Goal: Answer question/provide support: Share knowledge or assist other users

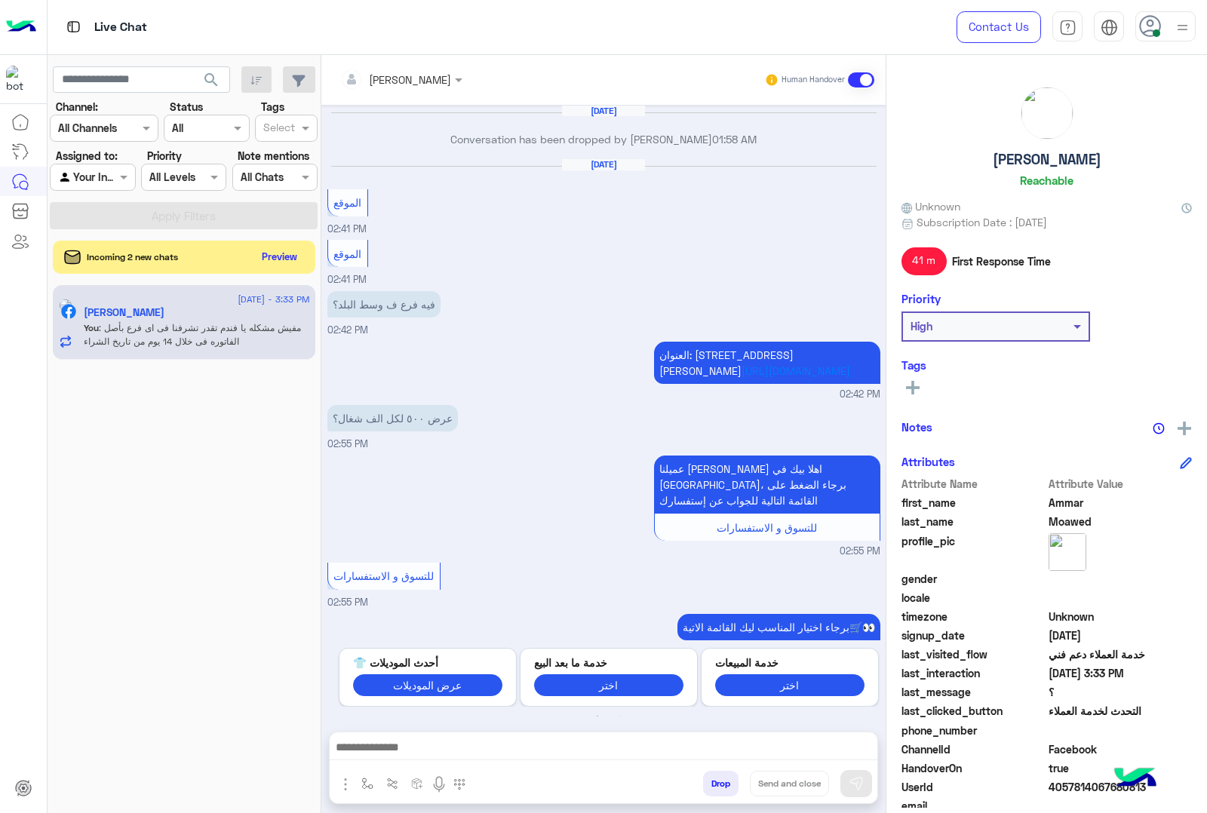
scroll to position [1988, 0]
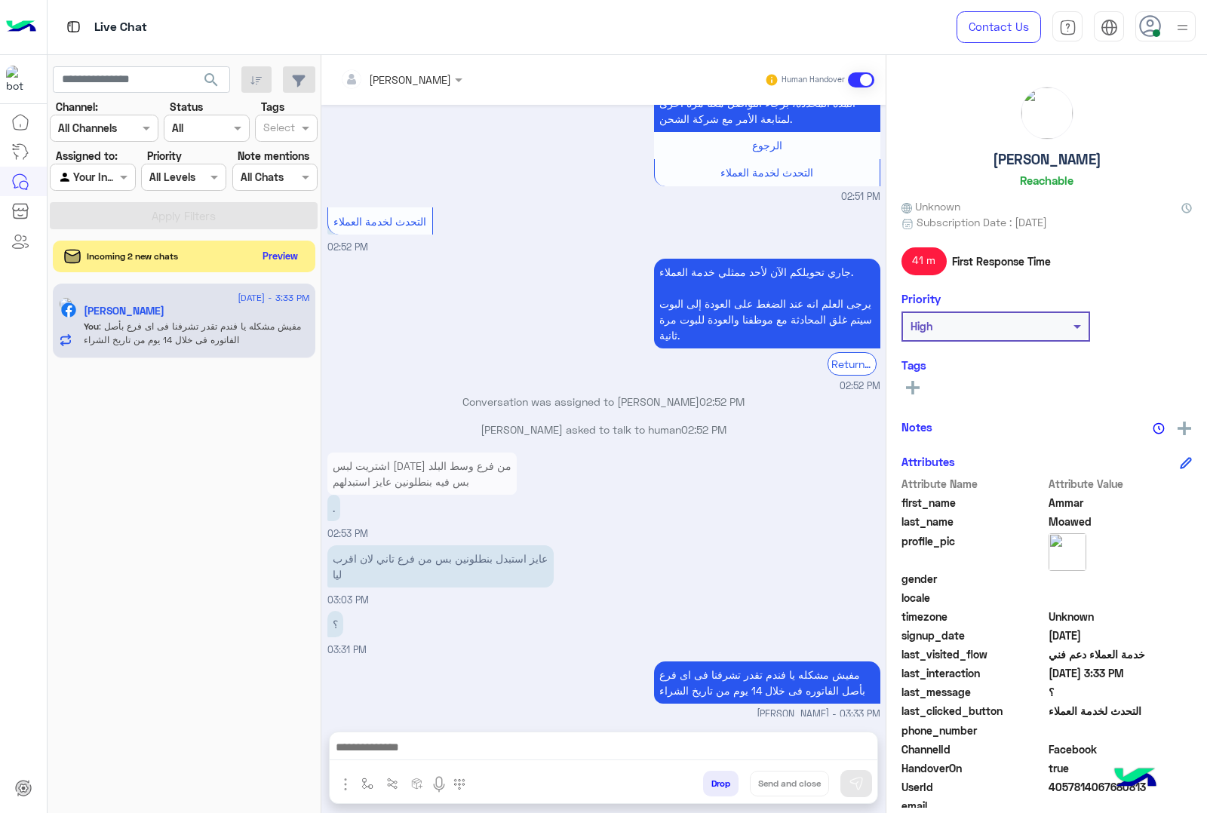
click at [280, 257] on button "Preview" at bounding box center [280, 256] width 47 height 20
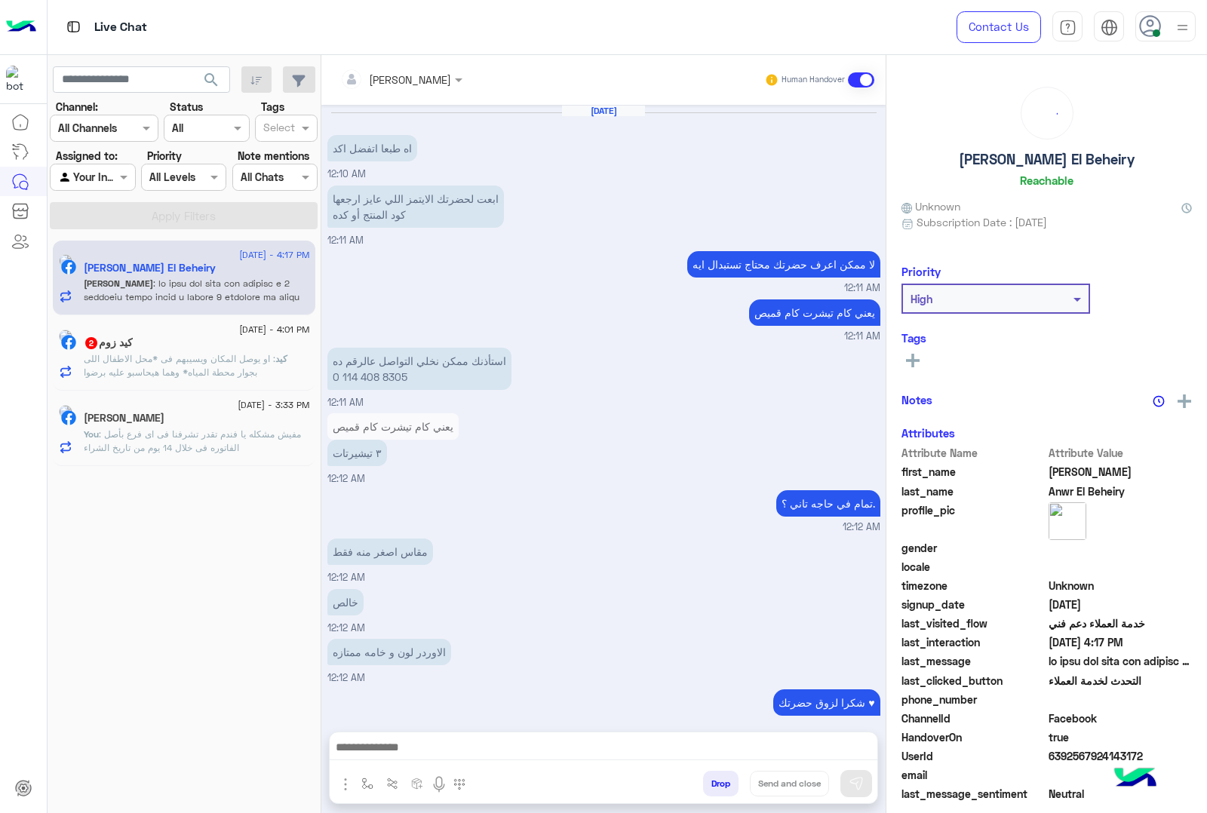
scroll to position [2188, 0]
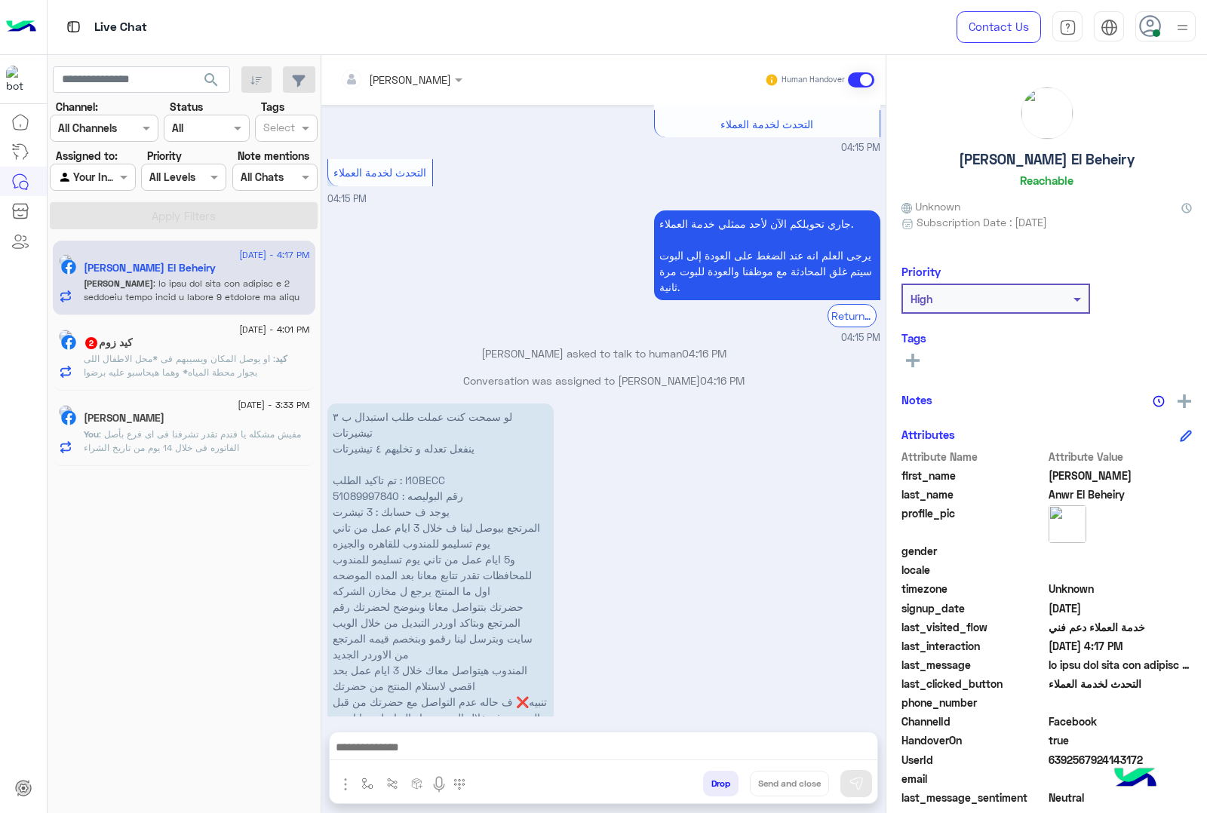
click at [435, 434] on p "لو سمحت كنت عملت طلب استبدال ب ٣ تيشيرتات ينفعل تعدله و تخليهم ٤ تيشيرتات تم تا…" at bounding box center [440, 574] width 226 height 343
copy p "I10BECC"
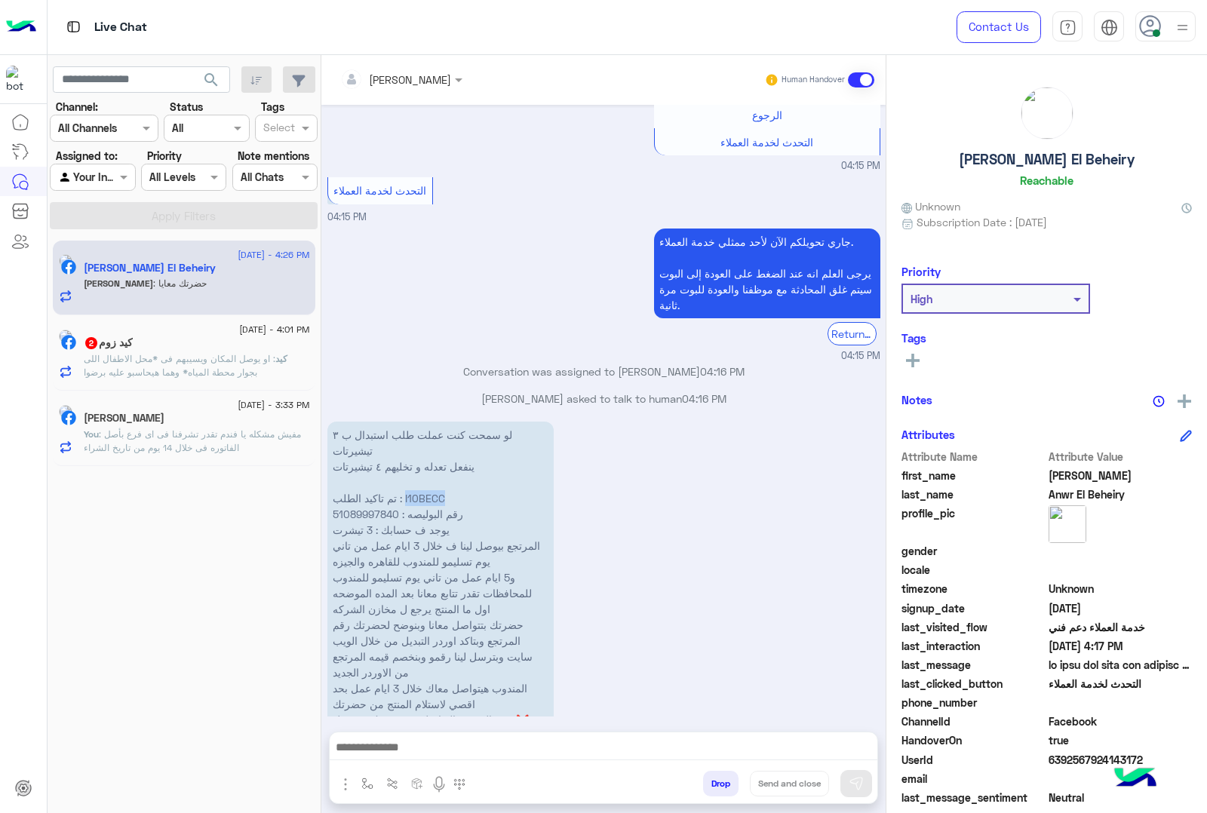
scroll to position [2238, 0]
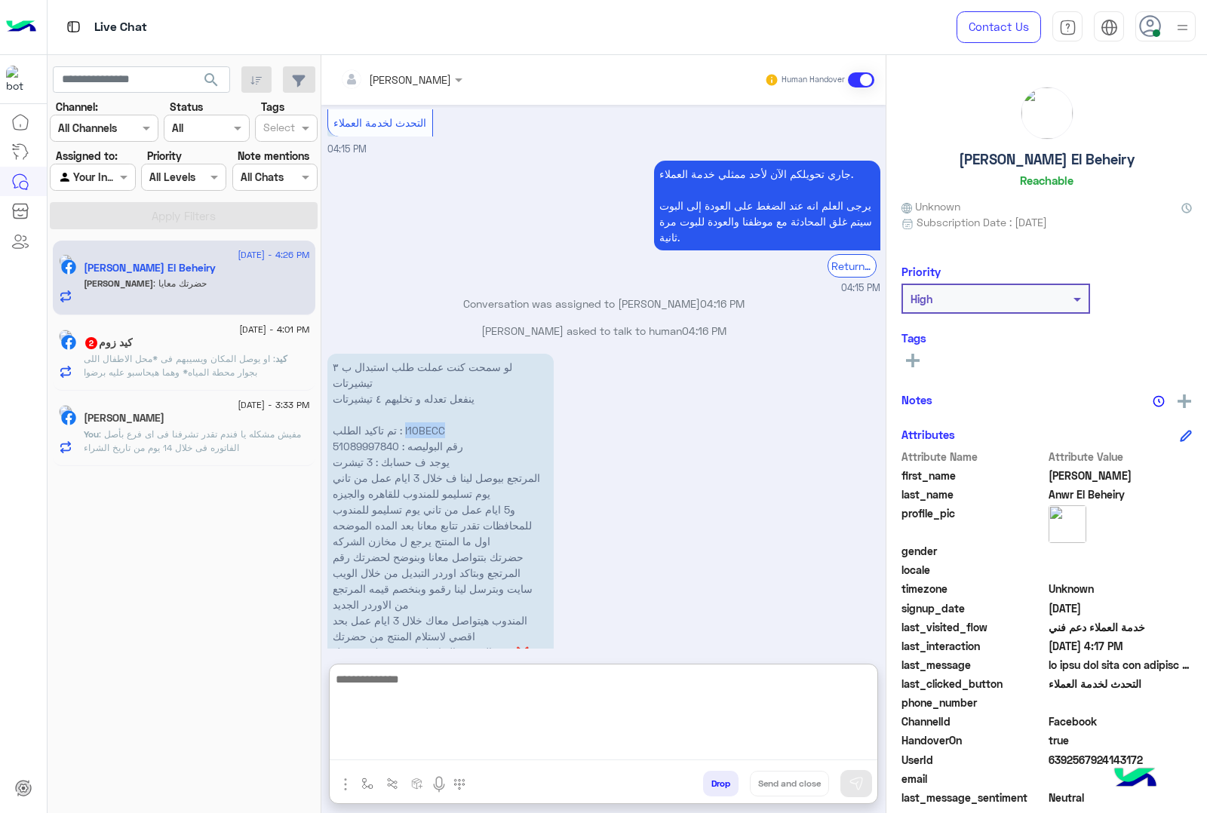
click at [518, 741] on textarea at bounding box center [604, 715] width 548 height 91
type textarea "*"
type textarea "**********"
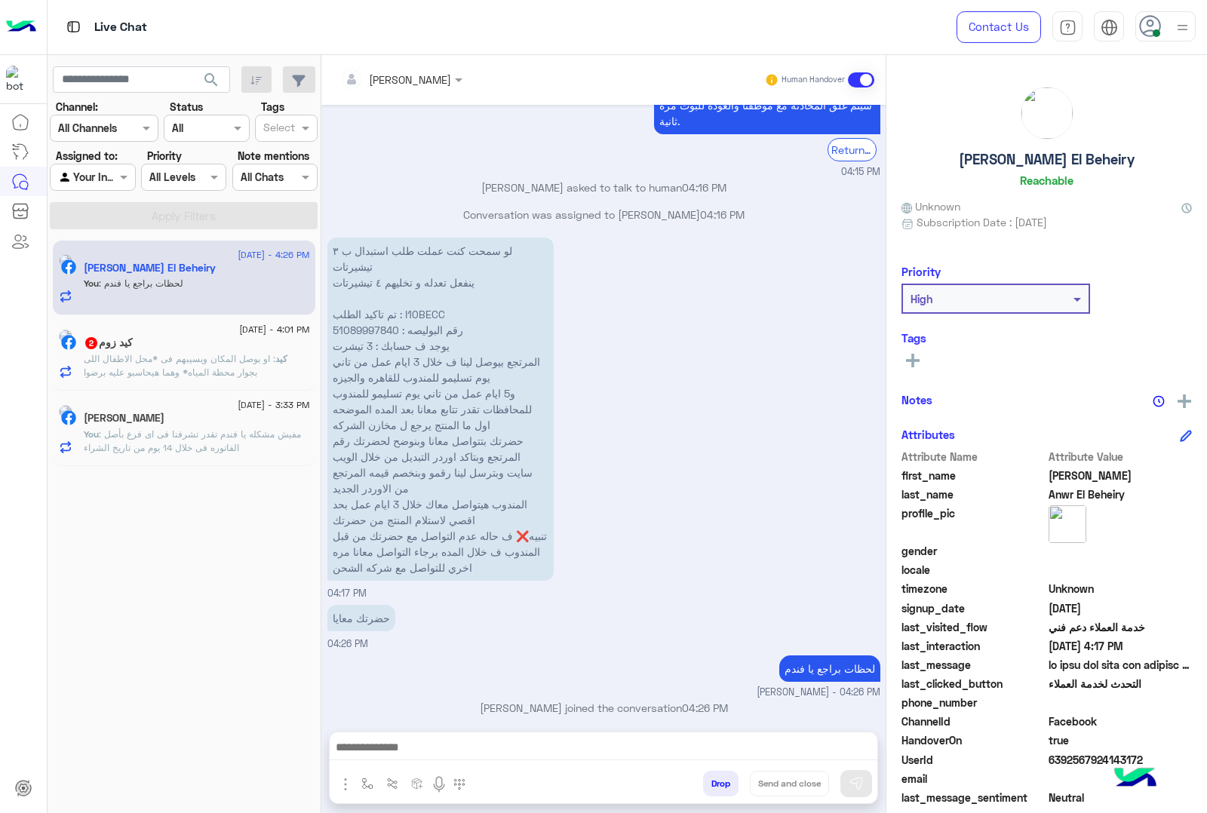
scroll to position [0, 0]
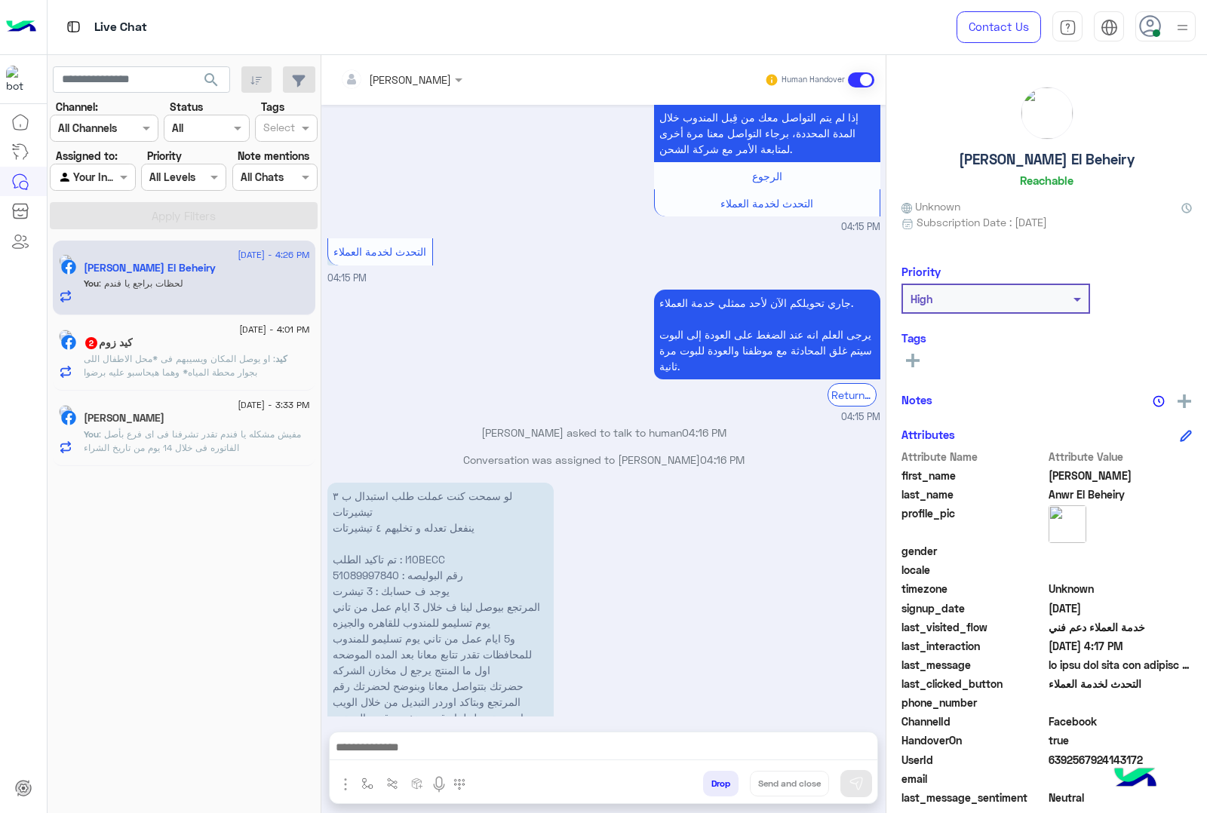
click at [155, 376] on span ": او يوصل المكان ويسيبهم فى *محل الاطفال اللى بجوار محطة المياه* وهما هيحاسبو ع…" at bounding box center [180, 365] width 192 height 25
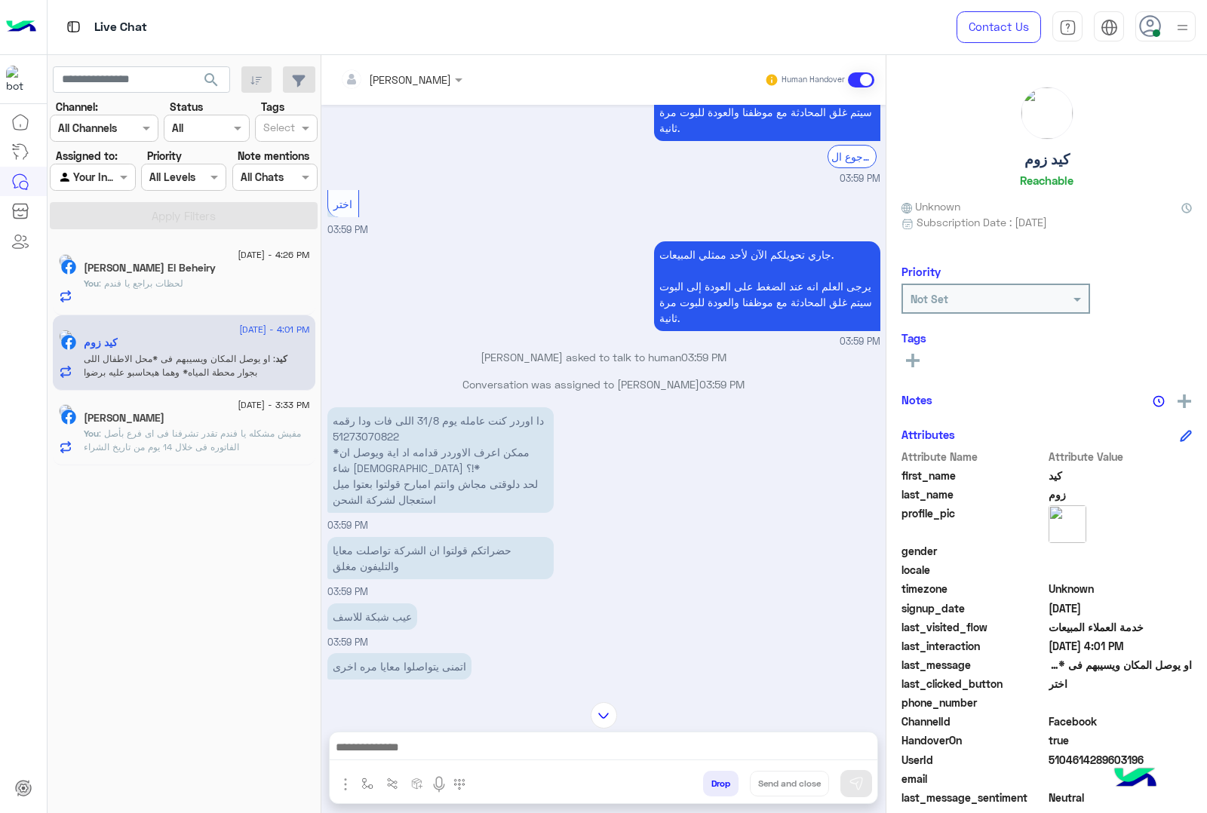
scroll to position [1591, 0]
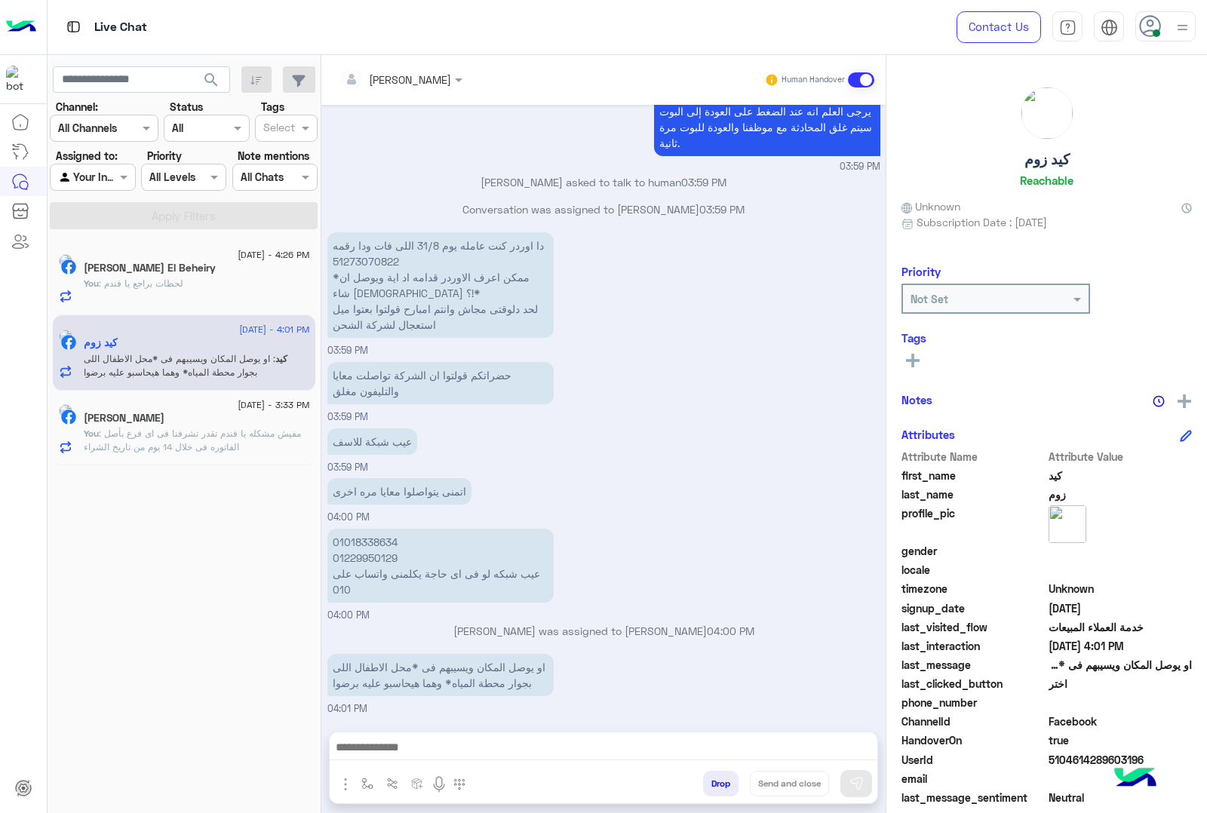
click at [388, 250] on p "دا اوردر كنت عامله يوم 31/8 اللى فات ودا رقمه 51273070822 *ممكن اعرف الاوردر قد…" at bounding box center [440, 285] width 226 height 106
copy p "51273070822"
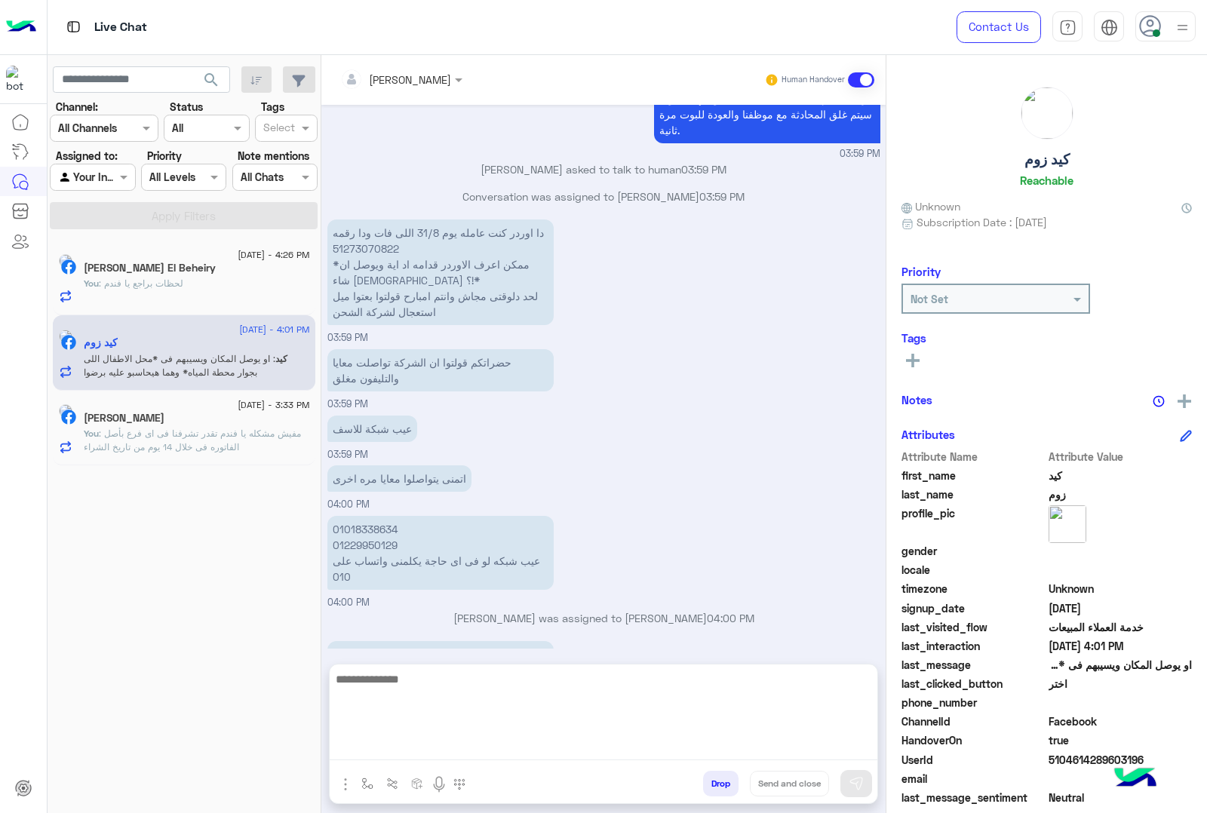
click at [600, 756] on textarea at bounding box center [604, 715] width 548 height 91
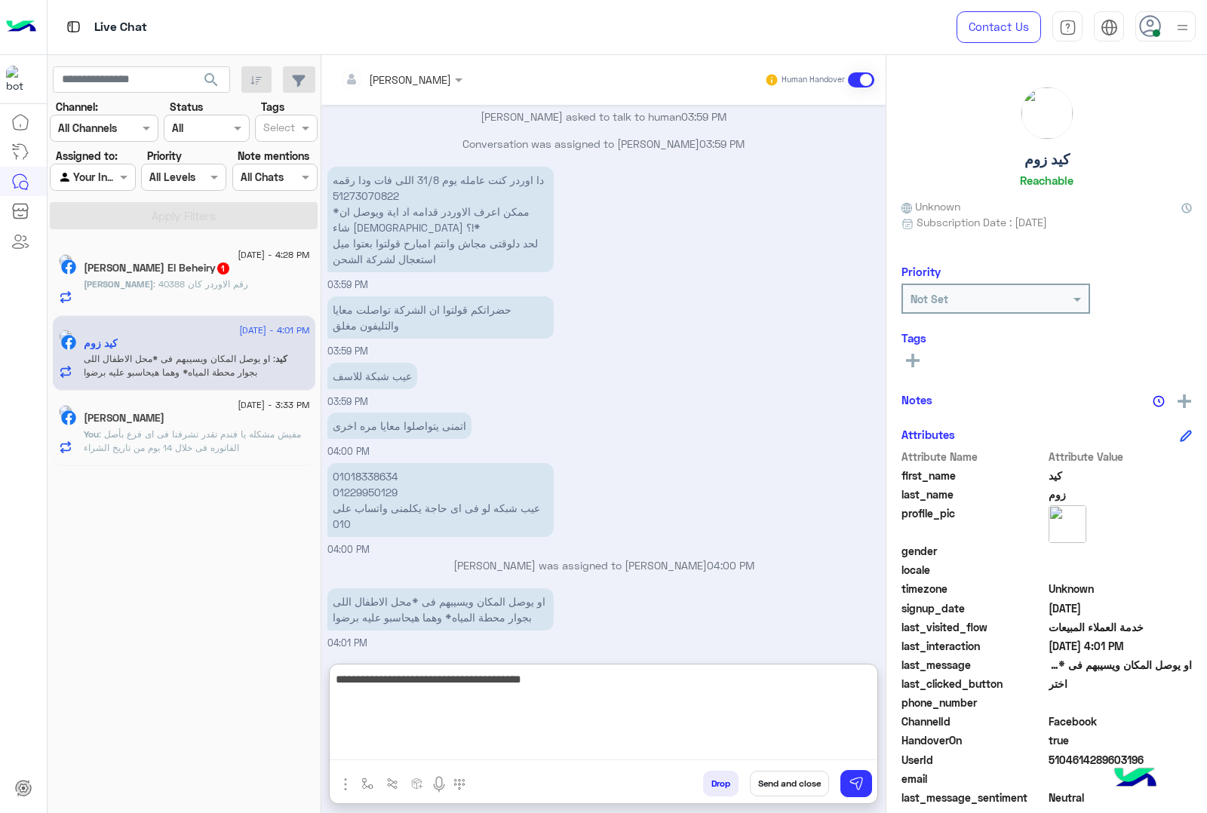
scroll to position [1659, 0]
type textarea "**********"
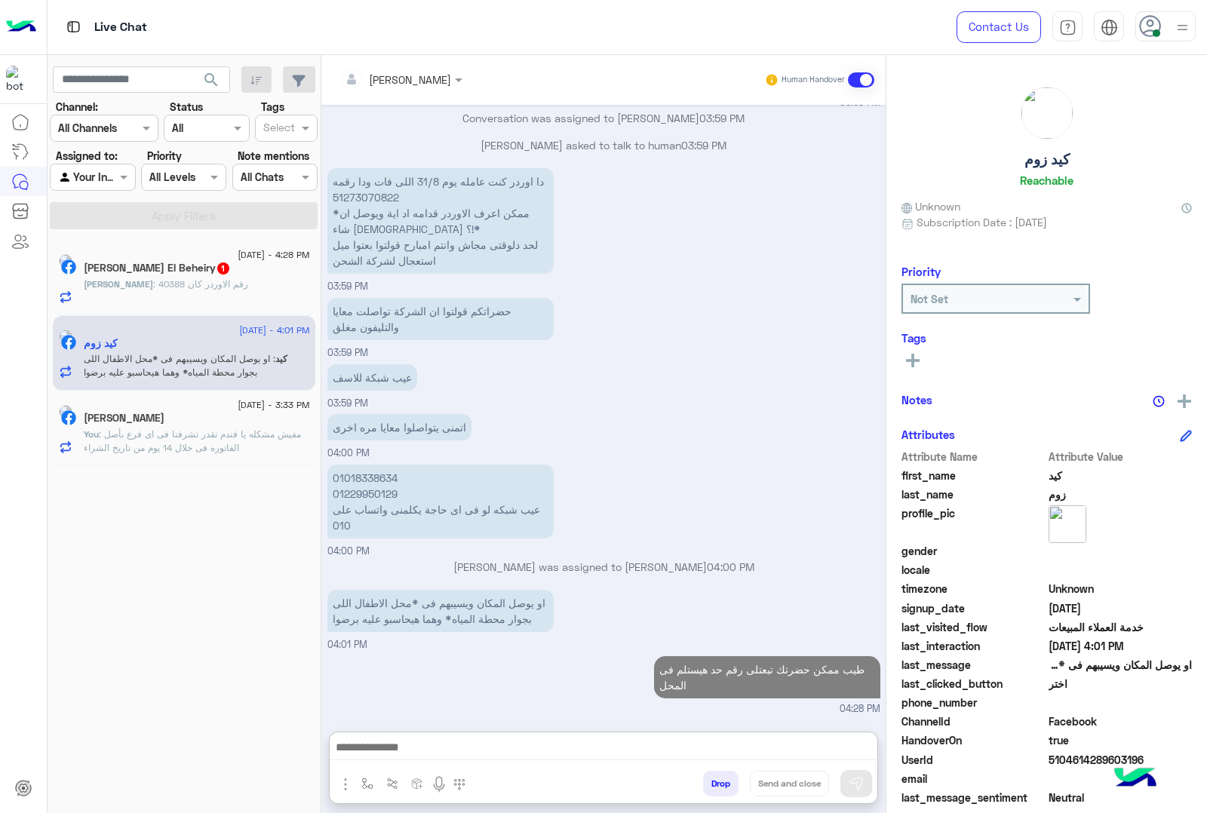
scroll to position [1750, 0]
click at [194, 434] on span ": مفيش مشكله يا فندم تقدر تشرفنا فى اى فرع بأصل الفاتوره فى خلال 14 يوم من تاري…" at bounding box center [192, 440] width 217 height 25
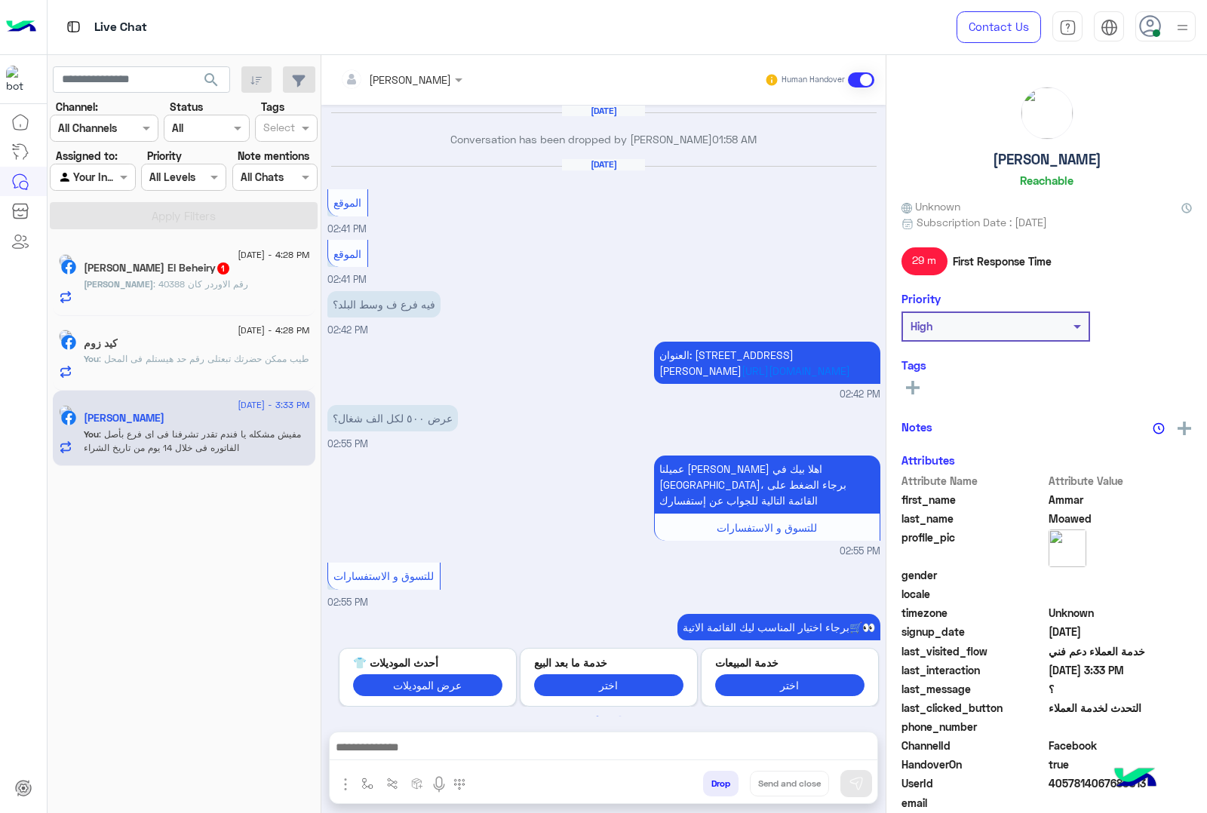
scroll to position [1988, 0]
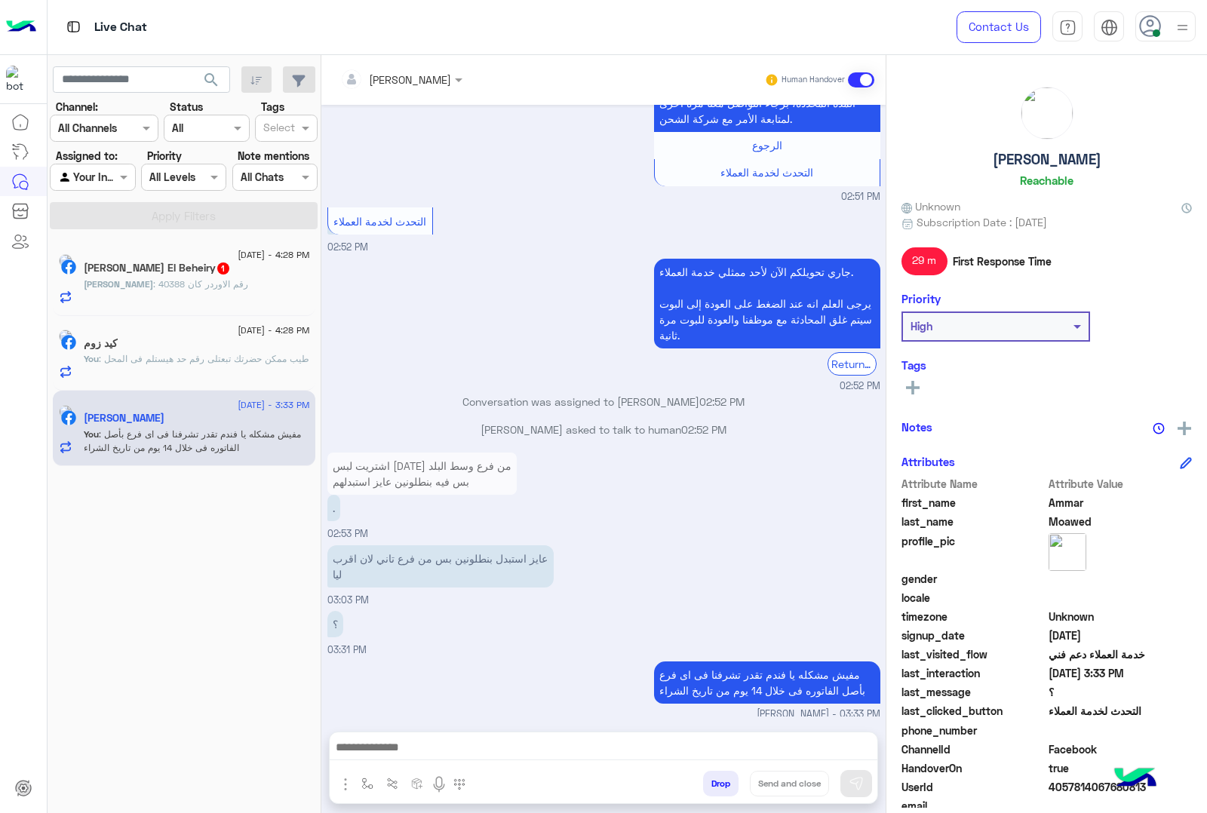
click at [726, 778] on button "Drop" at bounding box center [720, 784] width 35 height 26
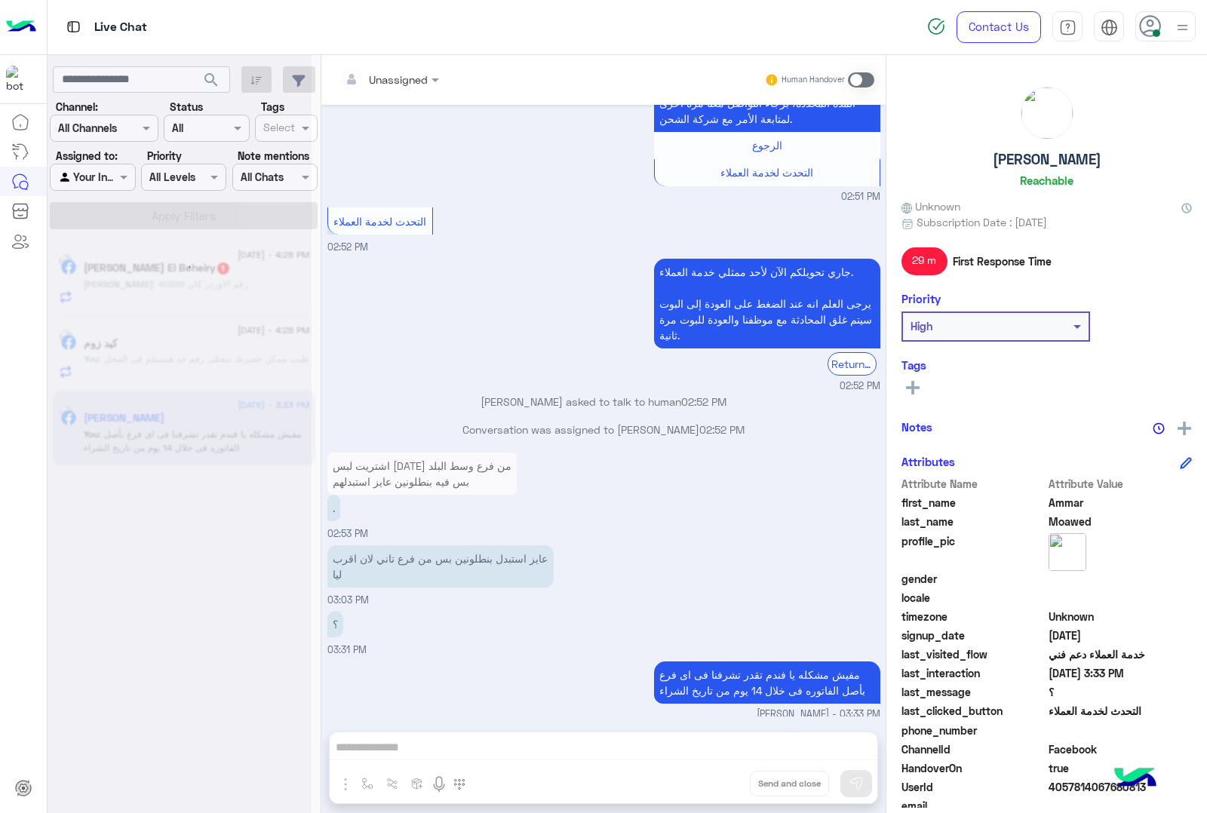
scroll to position [2015, 0]
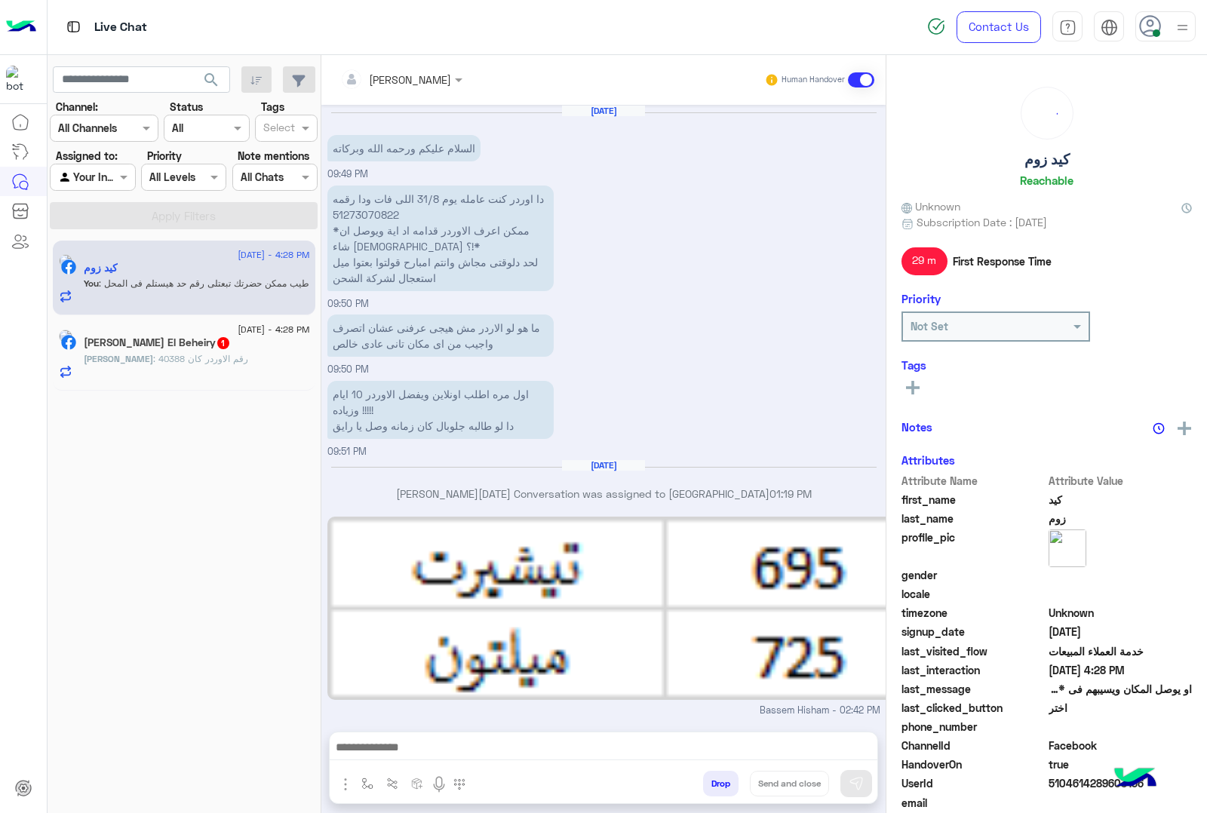
scroll to position [1628, 0]
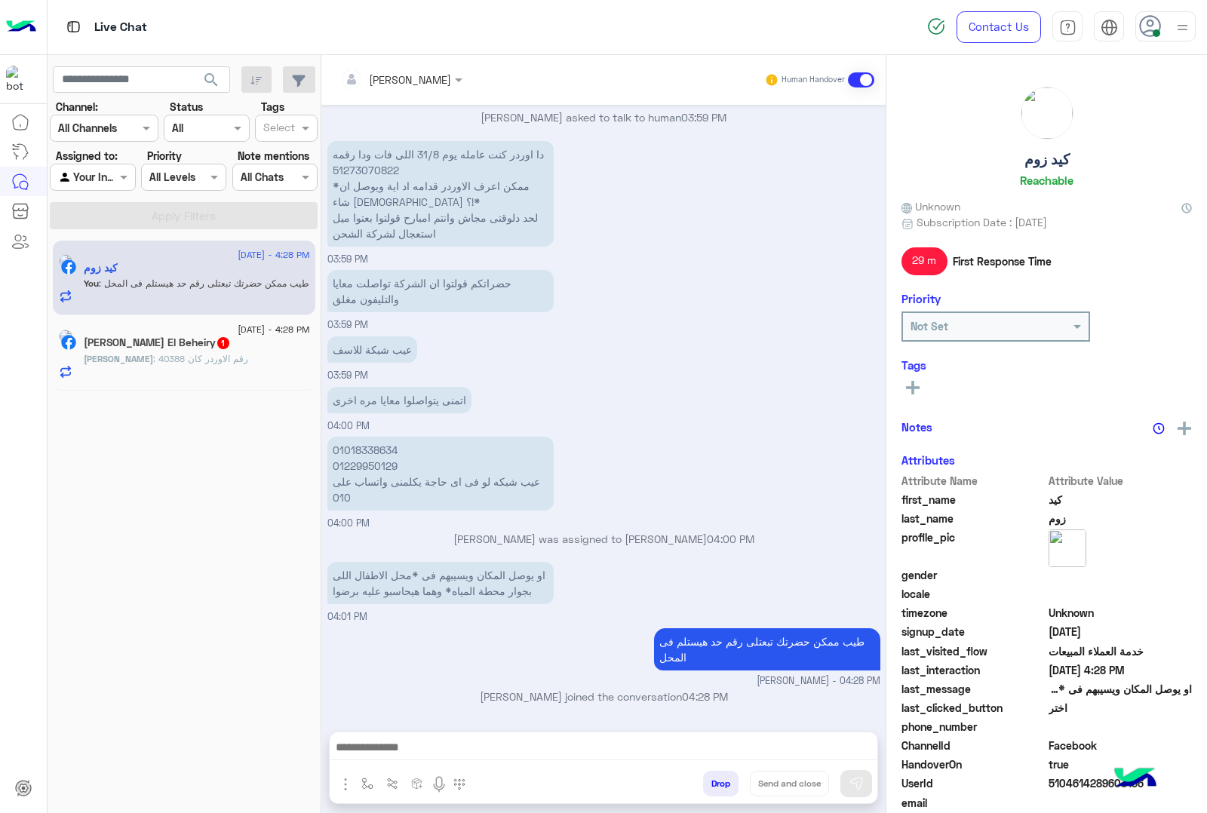
click at [254, 358] on div "Mahmoud : رقم الاوردر كان 40388" at bounding box center [197, 365] width 226 height 26
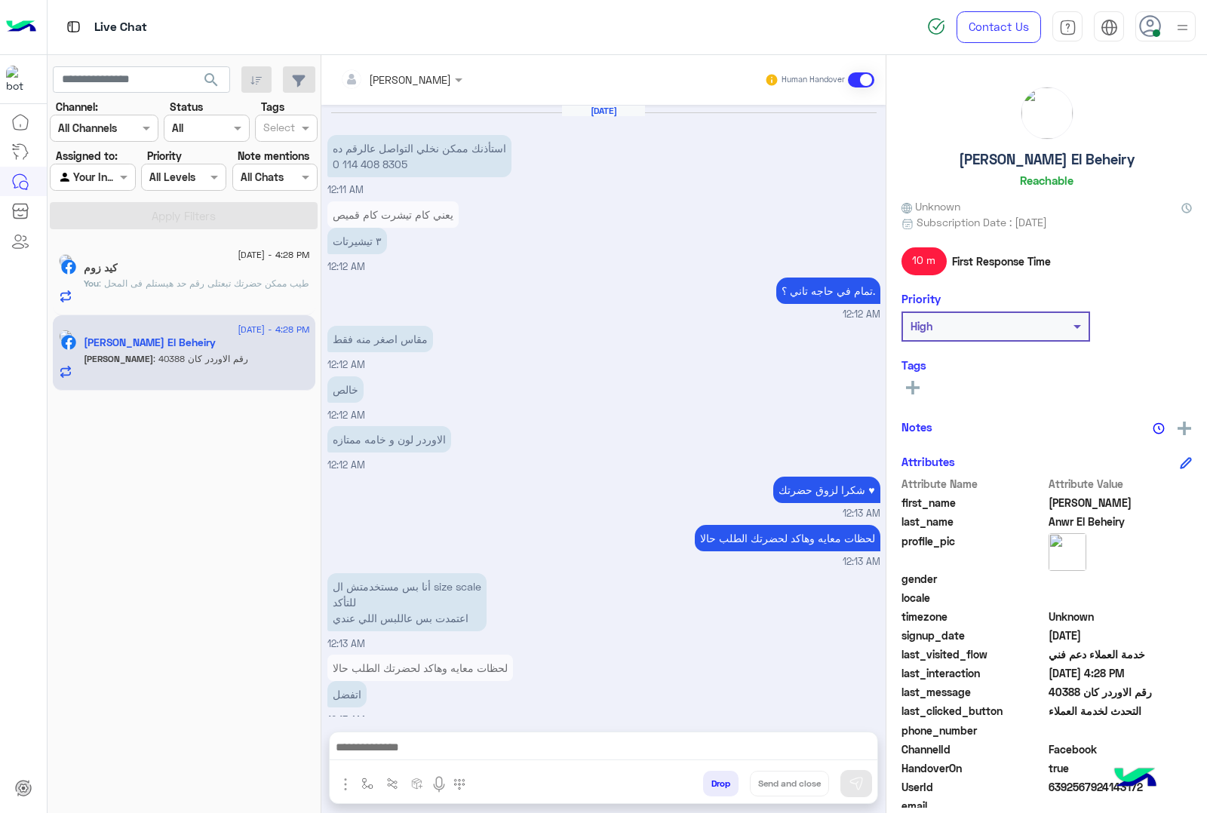
scroll to position [2151, 0]
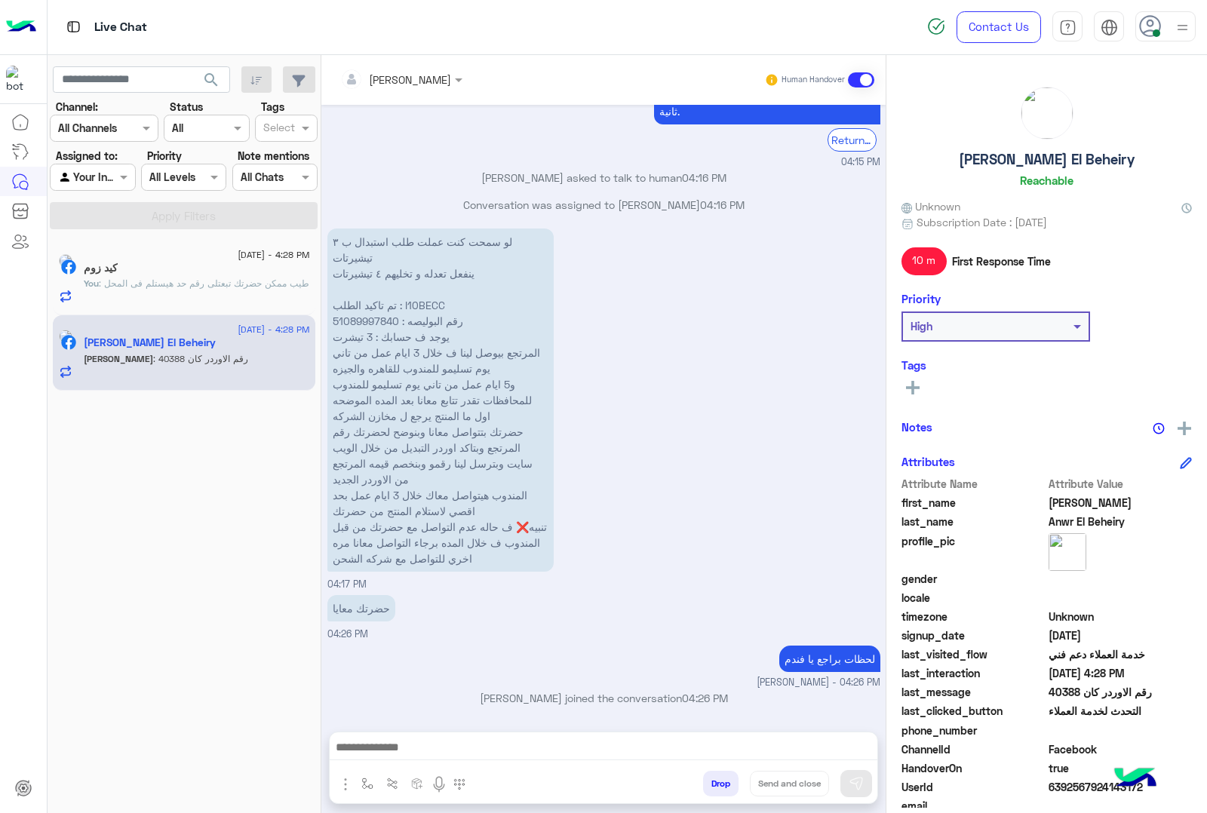
click at [352, 721] on p "رقم الاوردر كان 40388" at bounding box center [383, 734] width 113 height 26
copy p "40388"
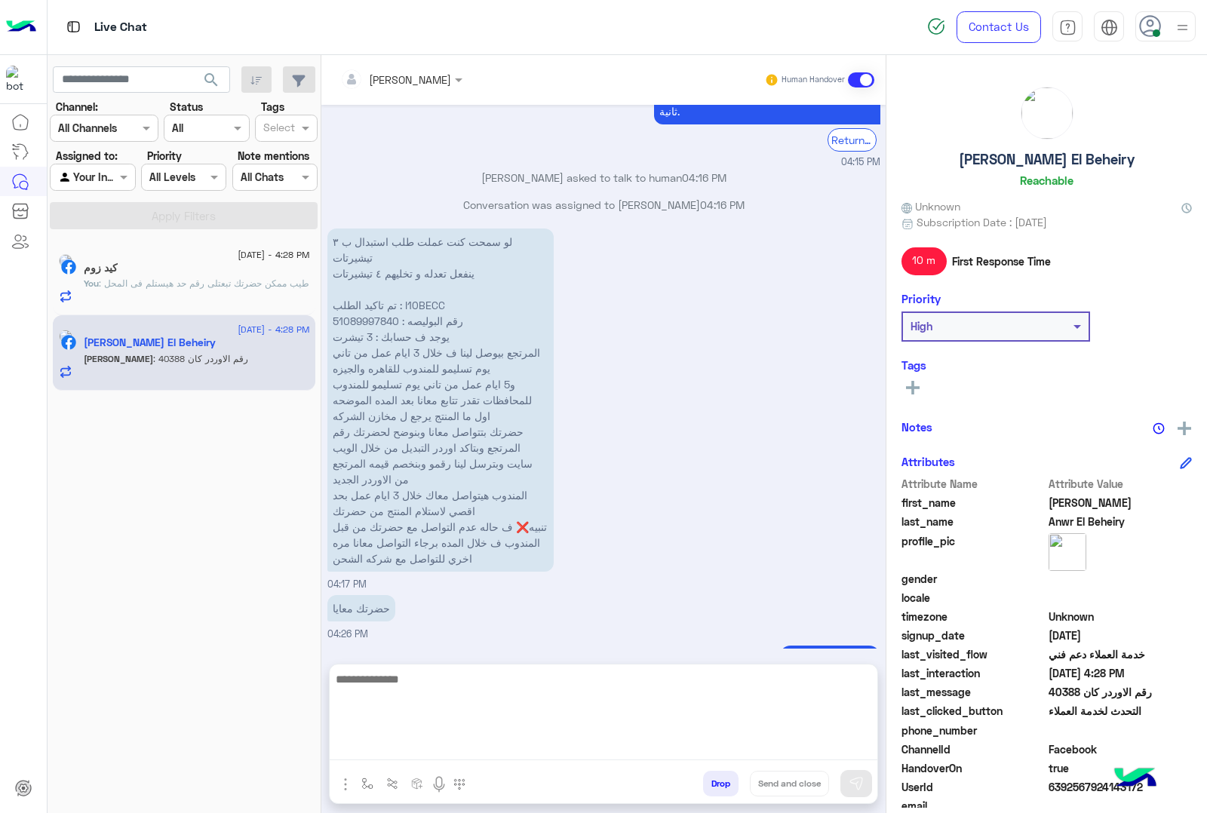
click at [457, 741] on textarea at bounding box center [604, 715] width 548 height 91
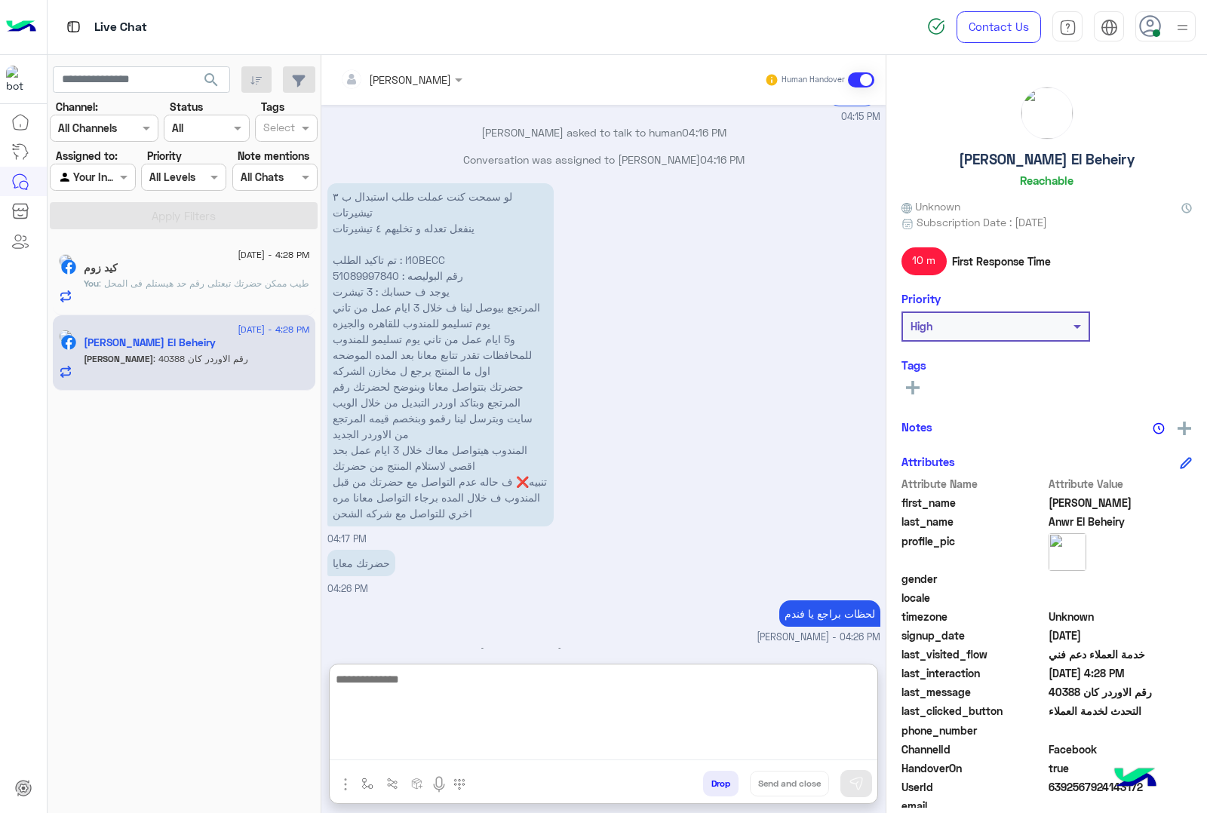
scroll to position [2219, 0]
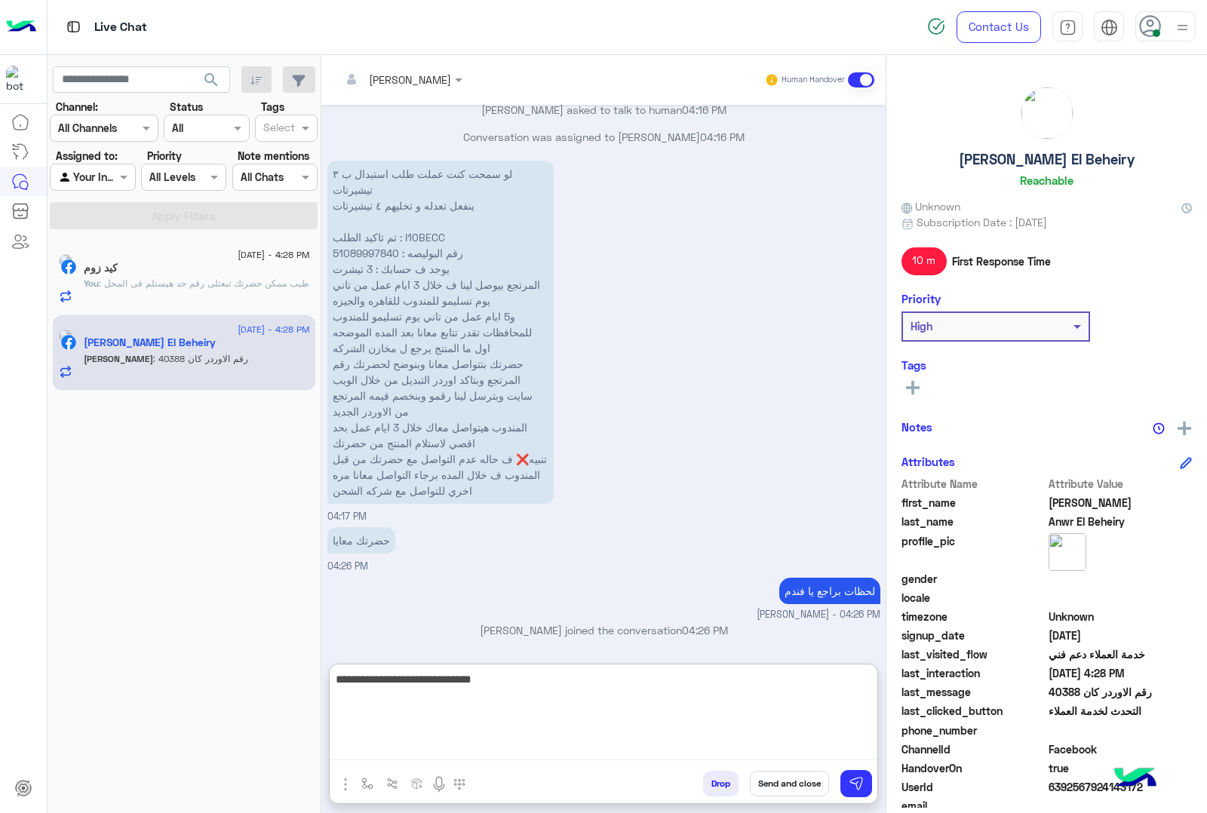
type textarea "**********"
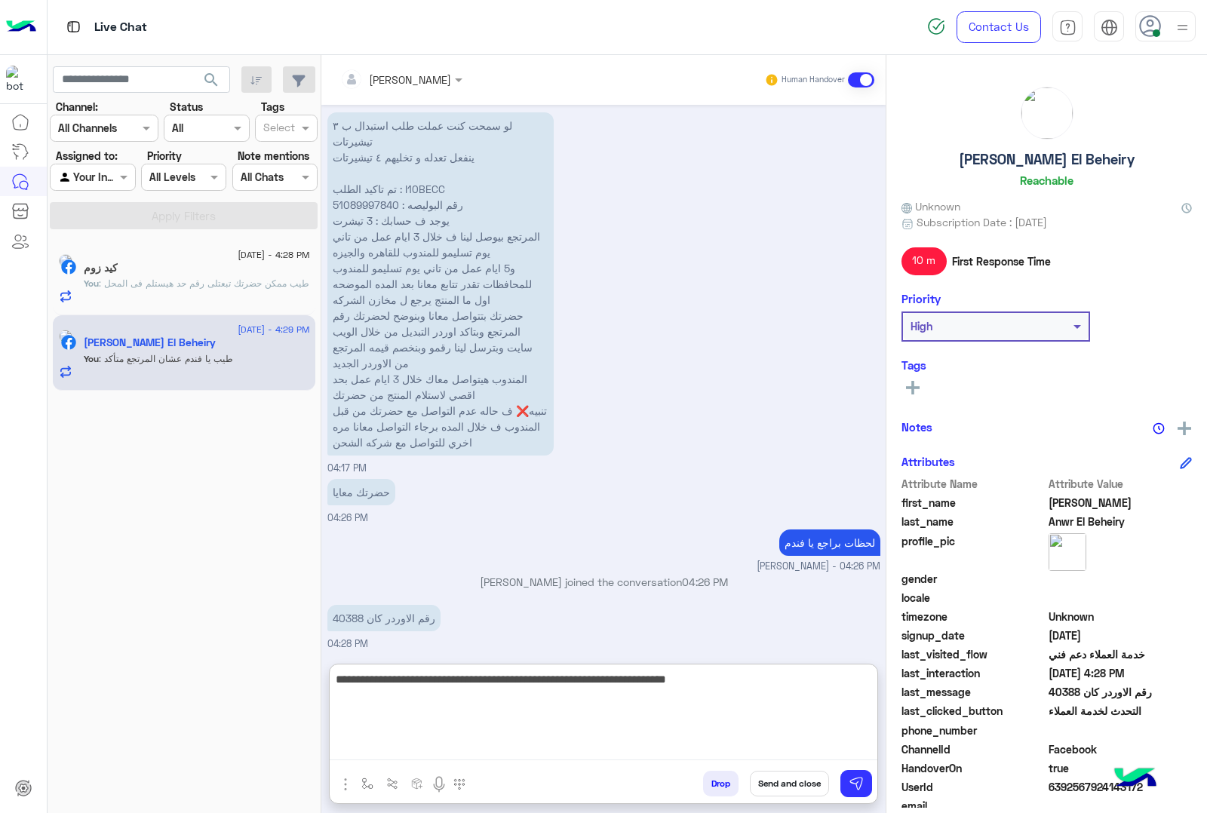
type textarea "**********"
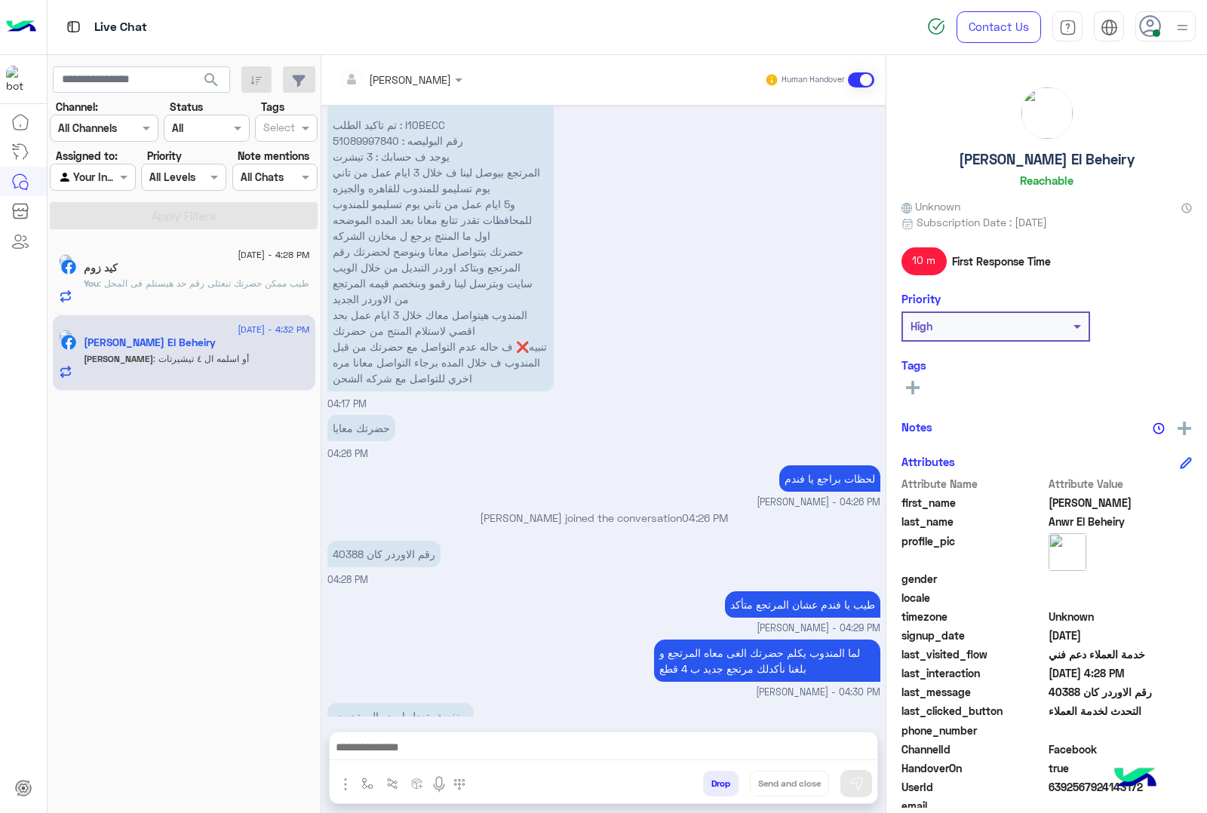
scroll to position [2363, 0]
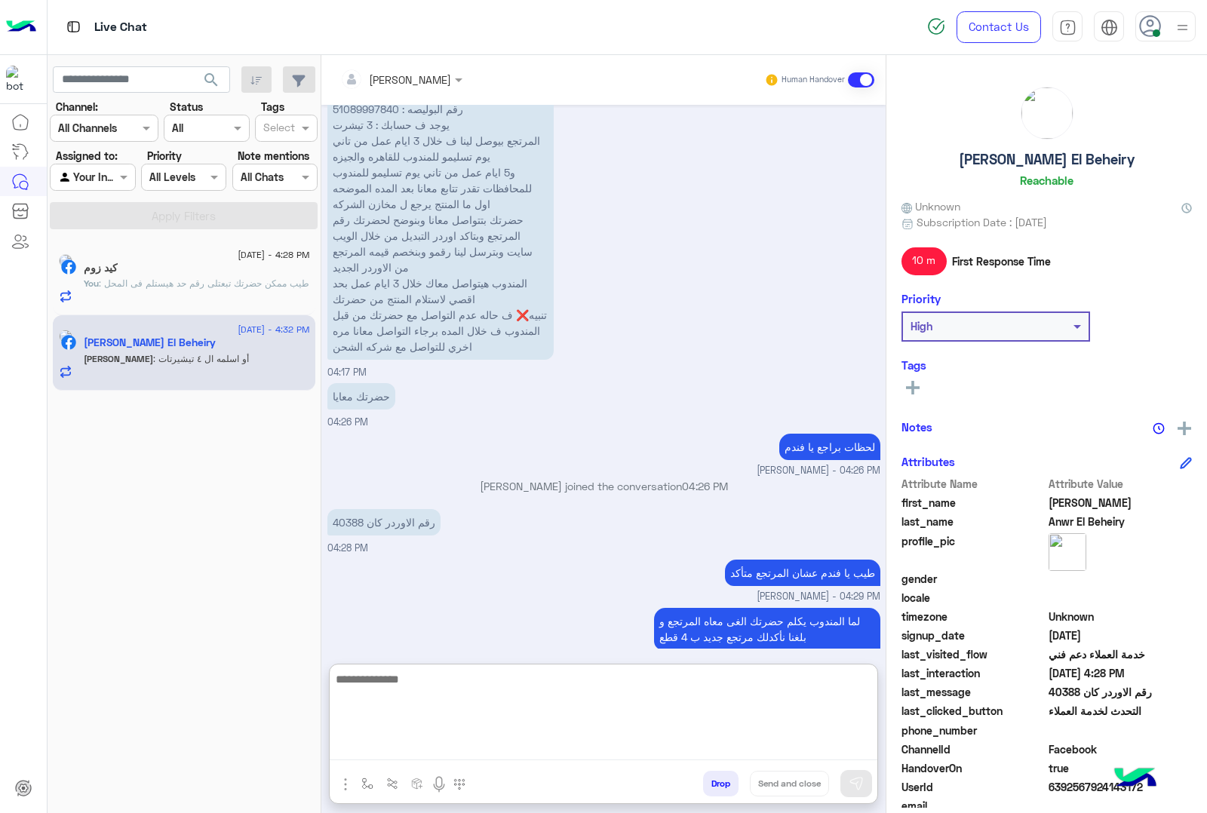
click at [528, 722] on textarea at bounding box center [604, 715] width 548 height 91
type textarea "**********"
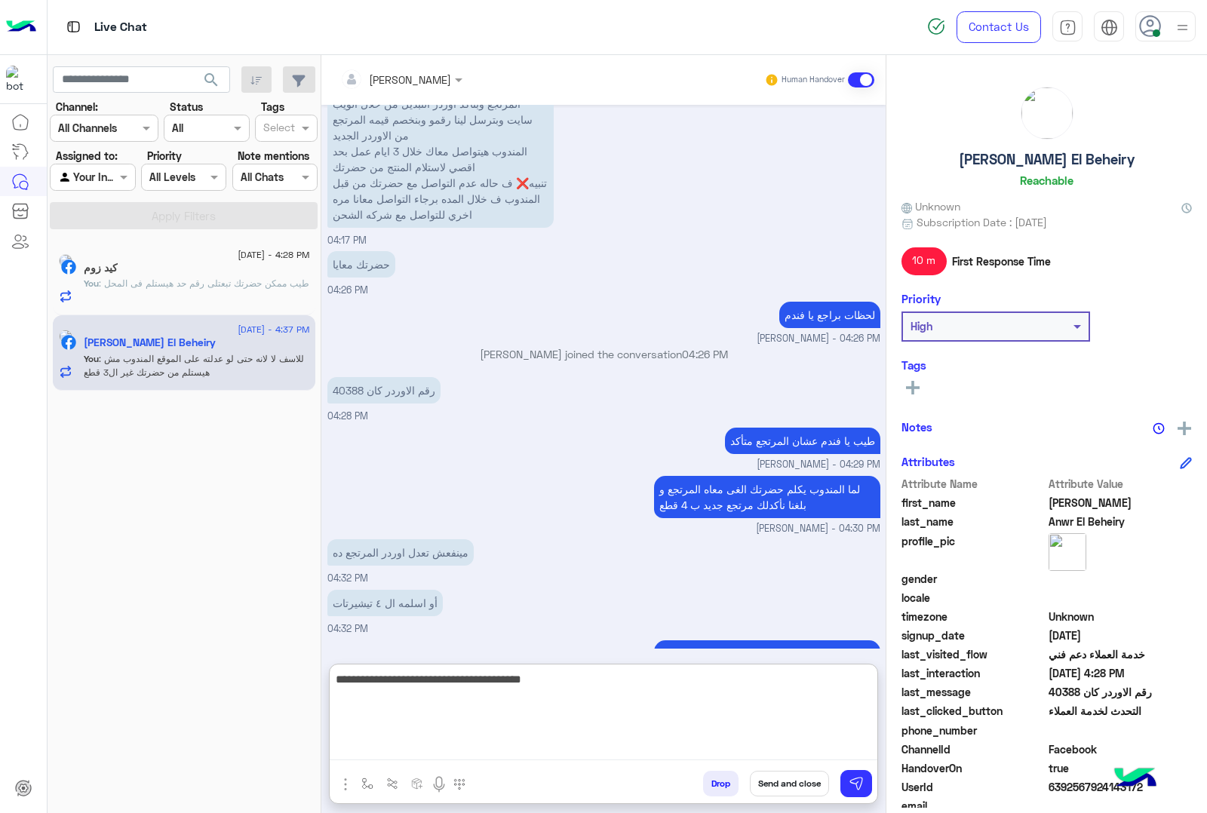
type textarea "**********"
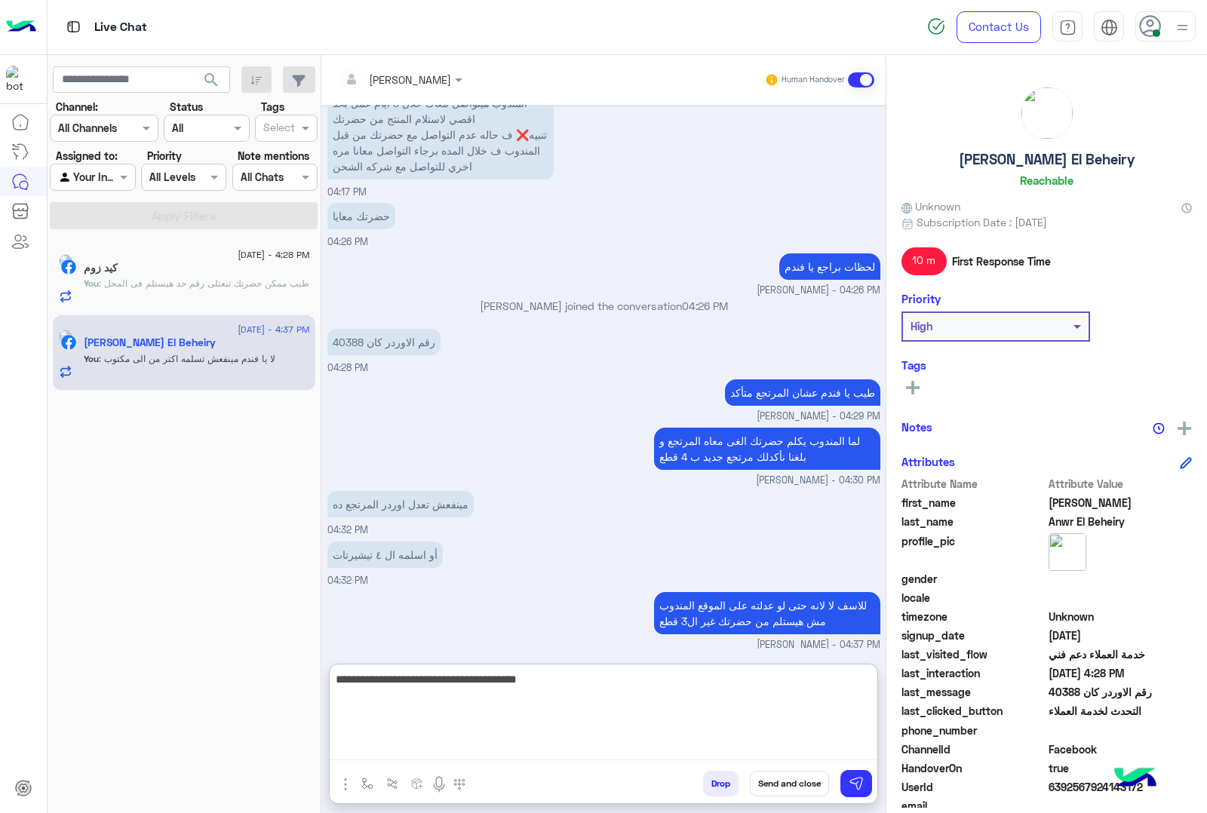
type textarea "**********"
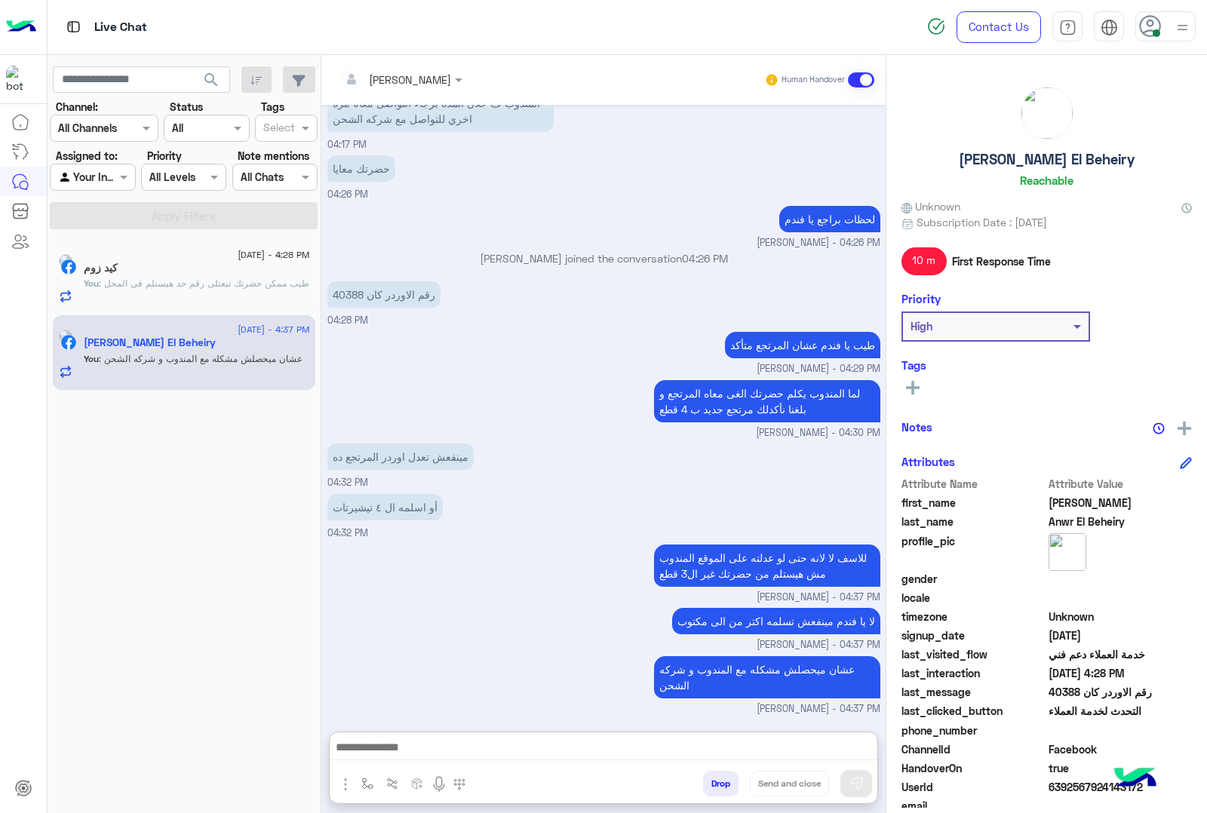
click at [240, 284] on span ": طيب ممكن حضرتك تبعتلى رقم حد هيستلم فى المحل" at bounding box center [204, 283] width 210 height 11
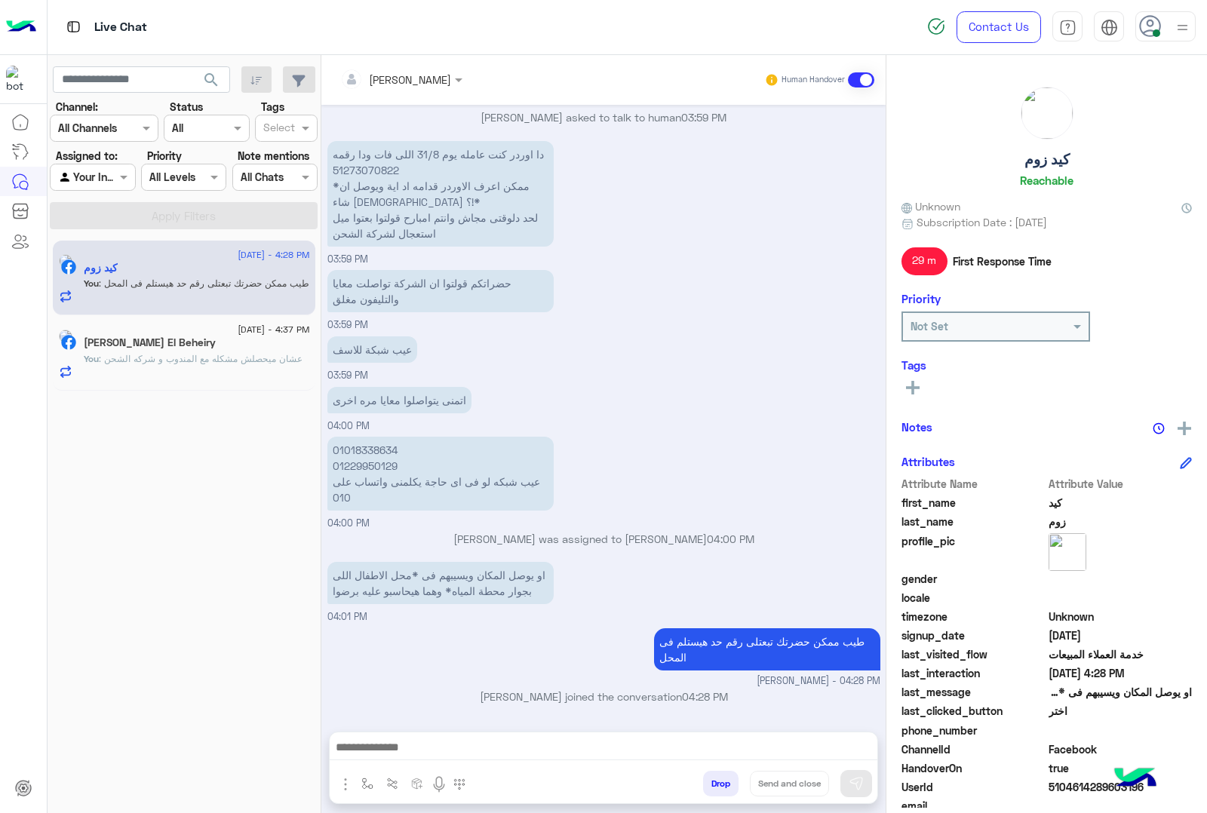
scroll to position [1533, 0]
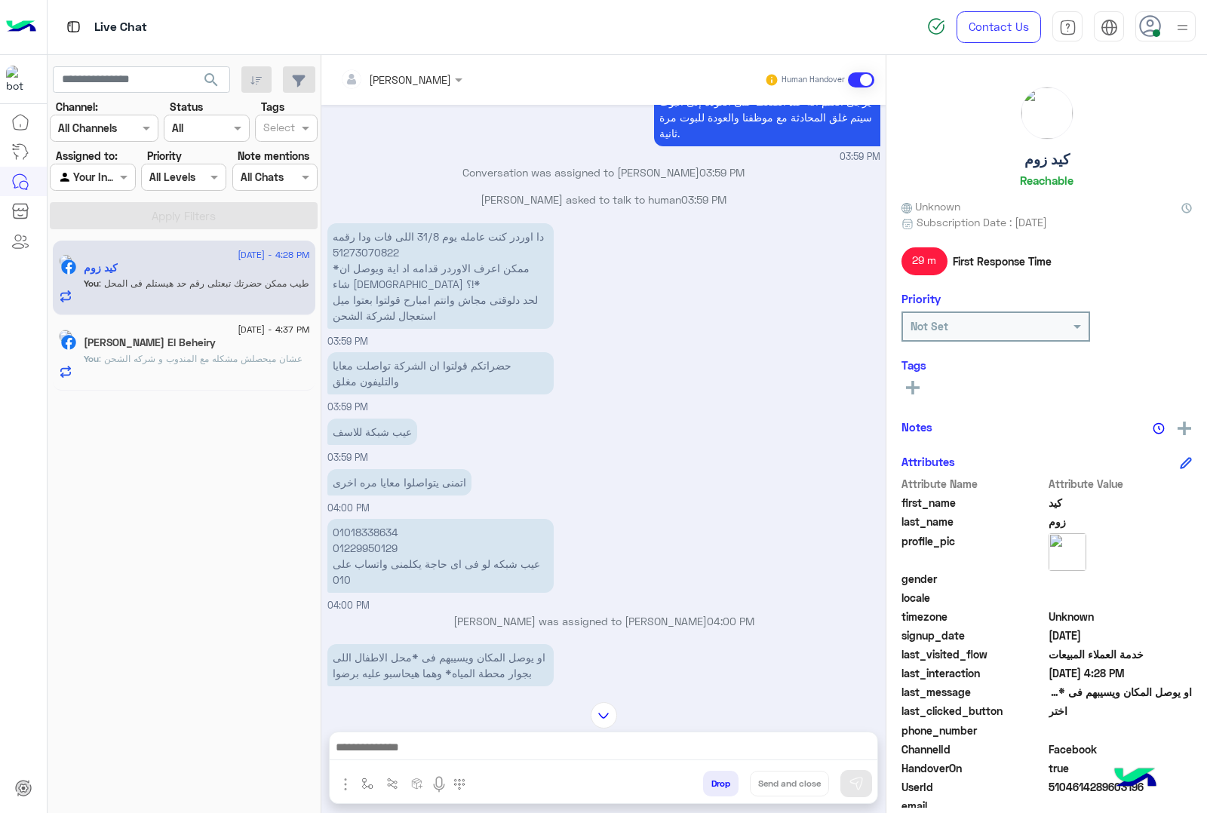
click at [377, 250] on p "دا اوردر كنت عامله يوم 31/8 اللى فات ودا رقمه 51273070822 *ممكن اعرف الاوردر قد…" at bounding box center [440, 276] width 226 height 106
copy p "51273070822"
click at [377, 525] on p "01018338634 01229950129 عيب شبكه لو فى اى حاجة يكلمنى واتساب على 010" at bounding box center [440, 556] width 226 height 74
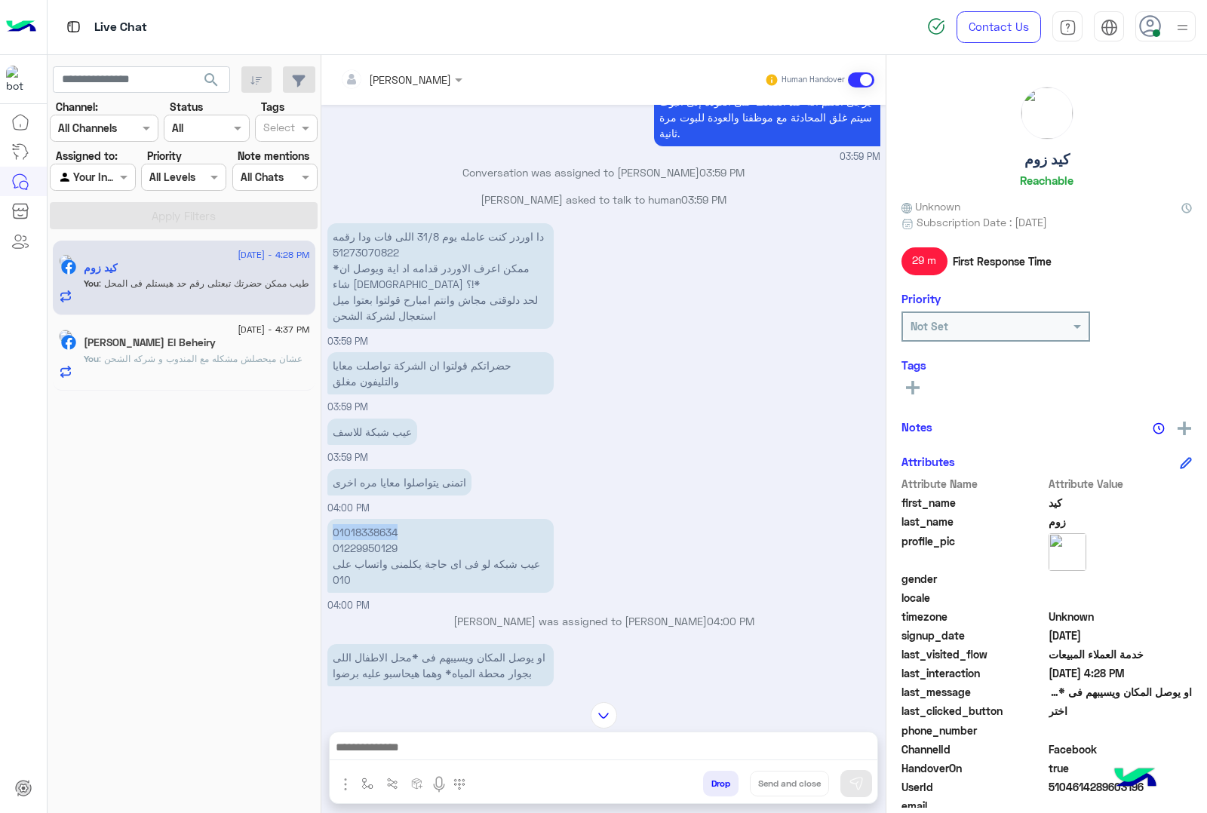
copy p "01018338634"
click at [353, 540] on p "01018338634 01229950129 عيب شبكه لو فى اى حاجة يكلمنى واتساب على 010" at bounding box center [440, 556] width 226 height 74
copy p "01229950129"
click at [236, 366] on p "You : عشان ميحصلش مشكله مع المندوب و شركه الشحن" at bounding box center [193, 359] width 219 height 14
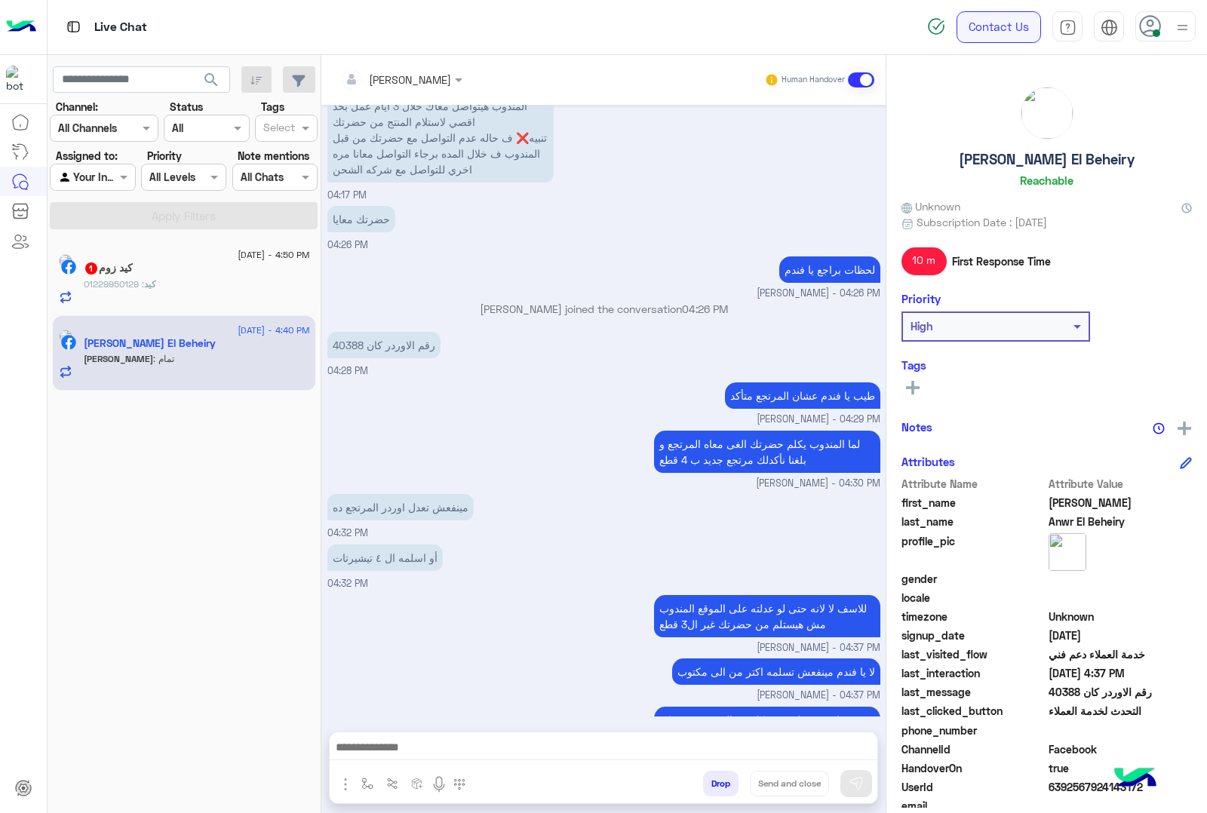
scroll to position [2200, 0]
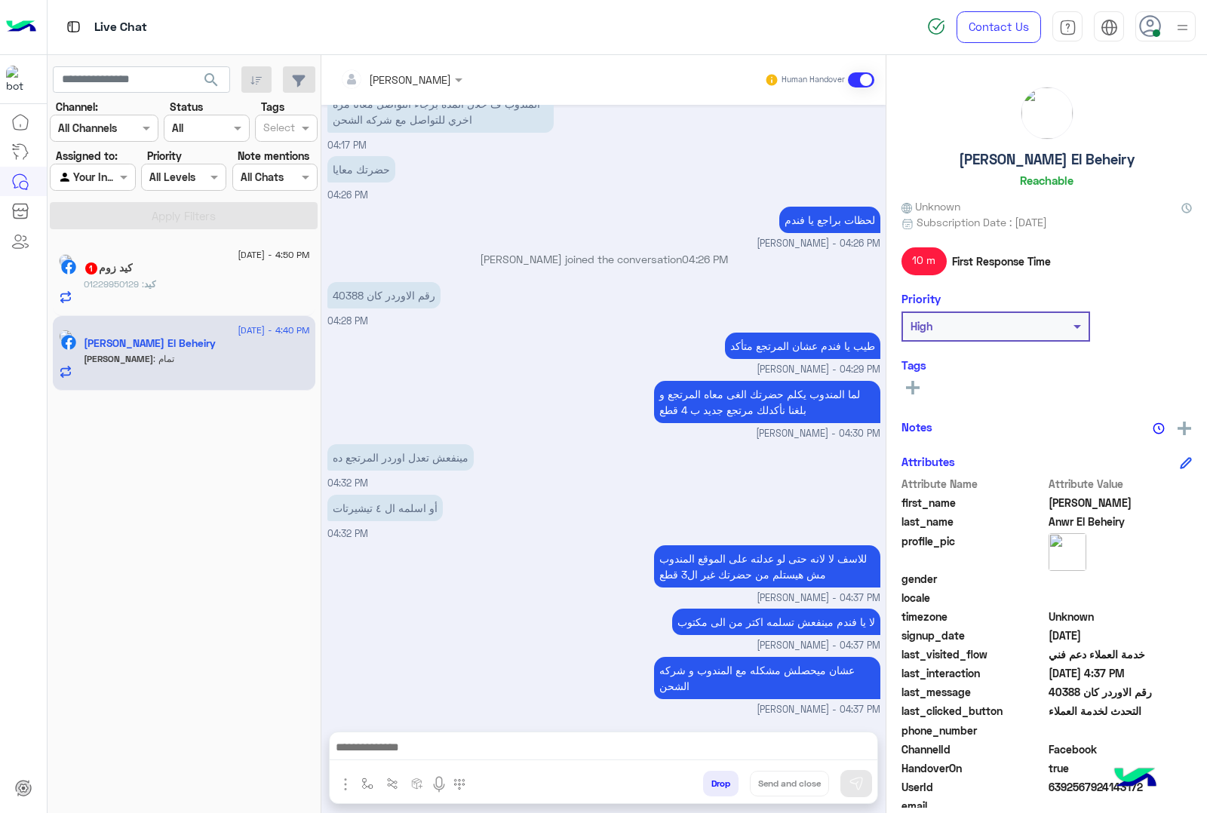
click at [235, 287] on div "كيد : 01229950129" at bounding box center [197, 291] width 226 height 26
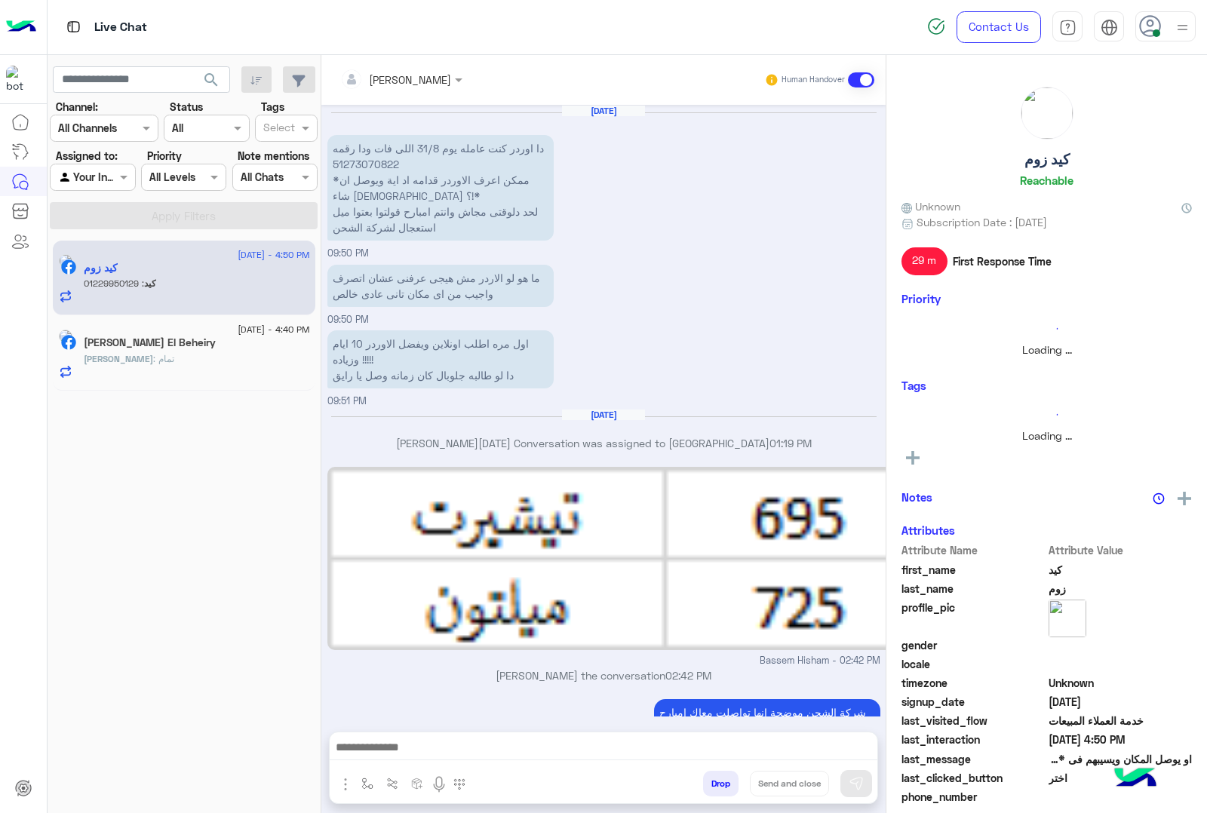
scroll to position [1628, 0]
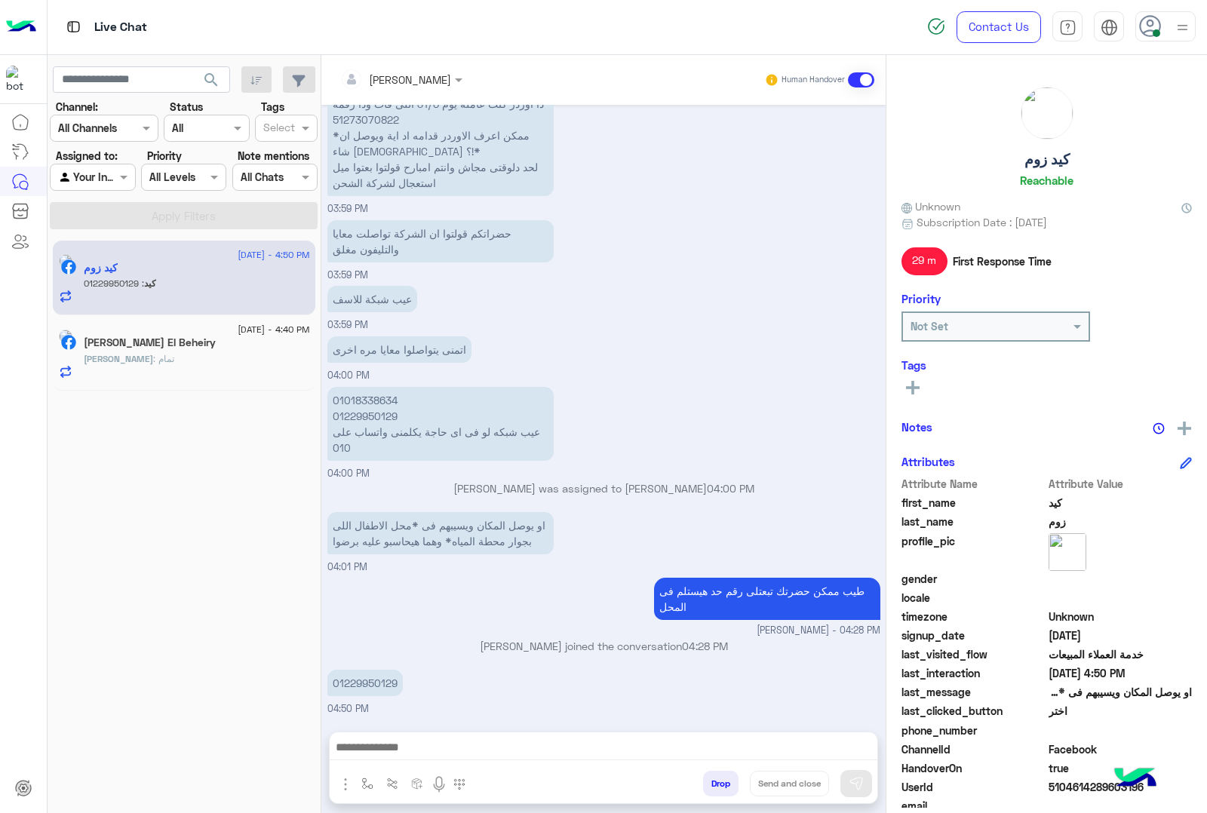
click at [368, 680] on p "01229950129" at bounding box center [364, 683] width 75 height 26
copy p "01229950129"
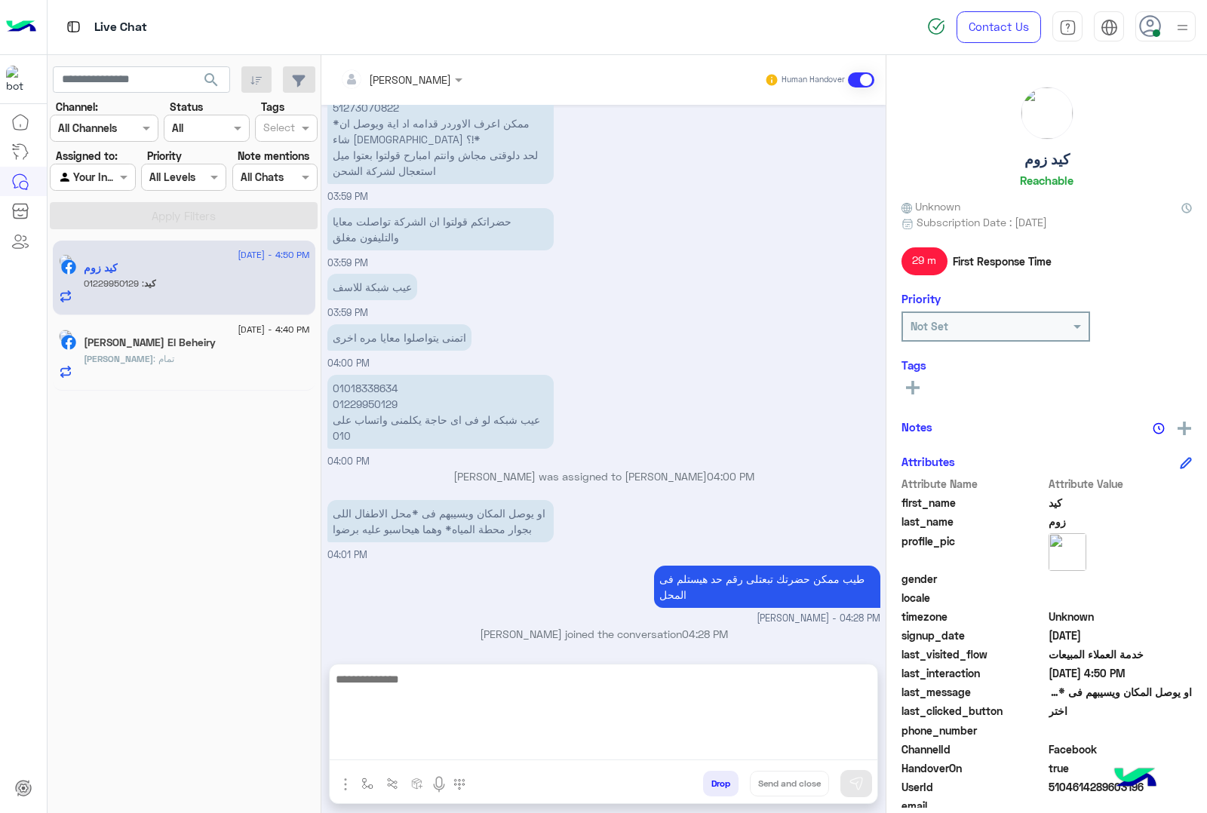
click at [438, 745] on textarea at bounding box center [604, 715] width 548 height 91
type textarea "**********"
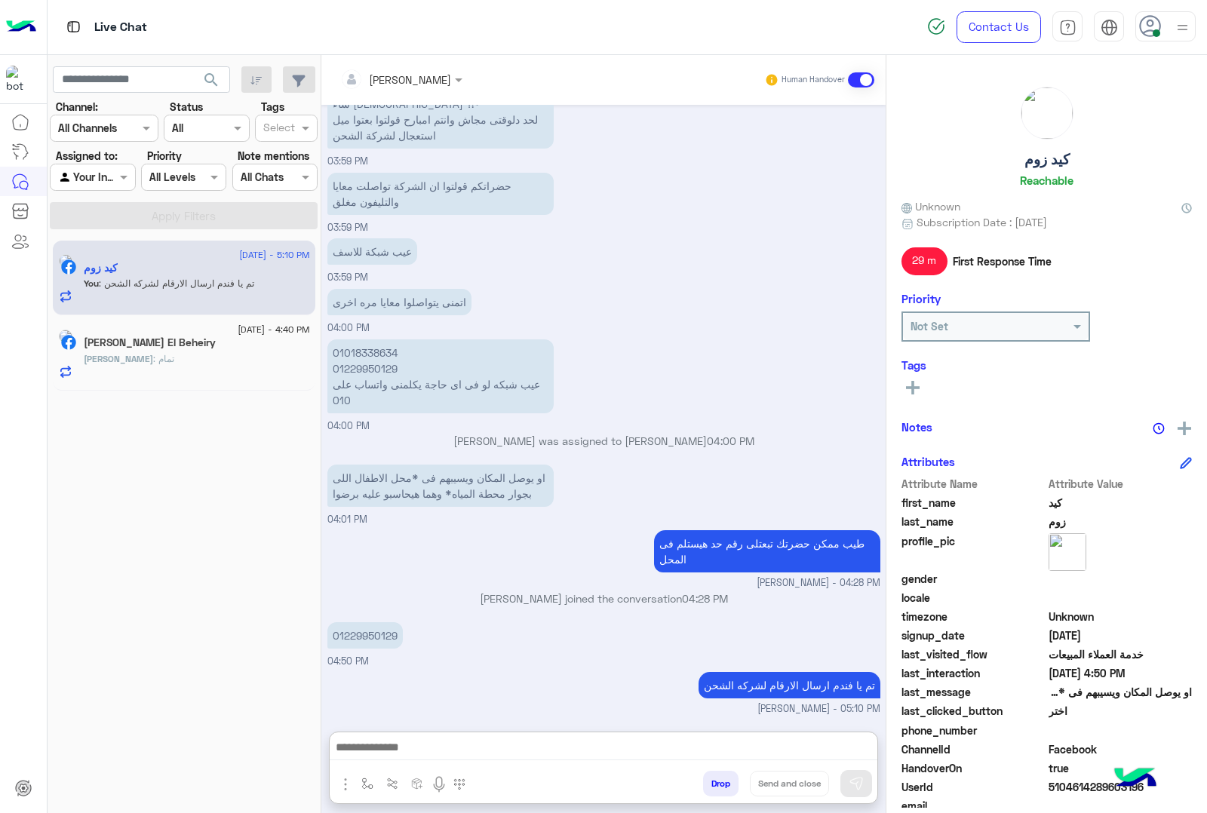
click at [98, 332] on div "[DATE] - 4:40 PM [PERSON_NAME] : تمام" at bounding box center [184, 353] width 251 height 52
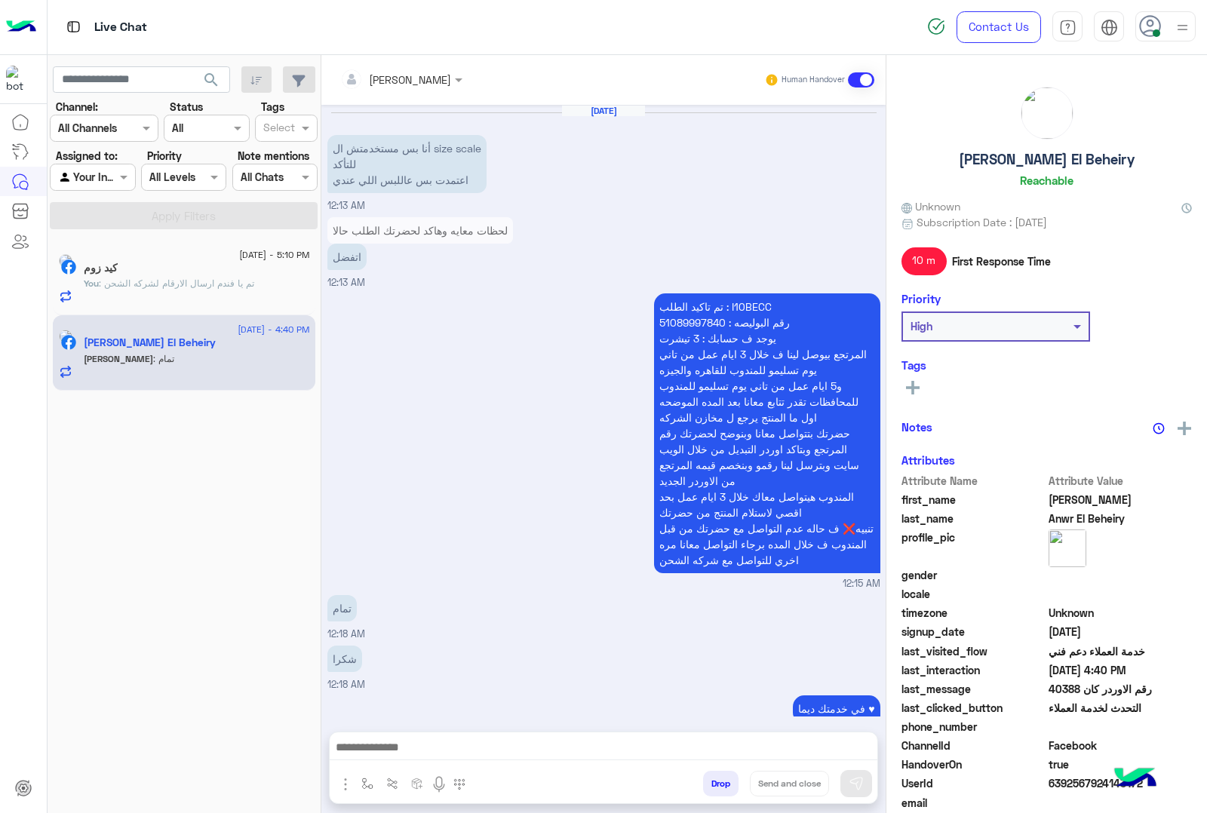
scroll to position [2153, 0]
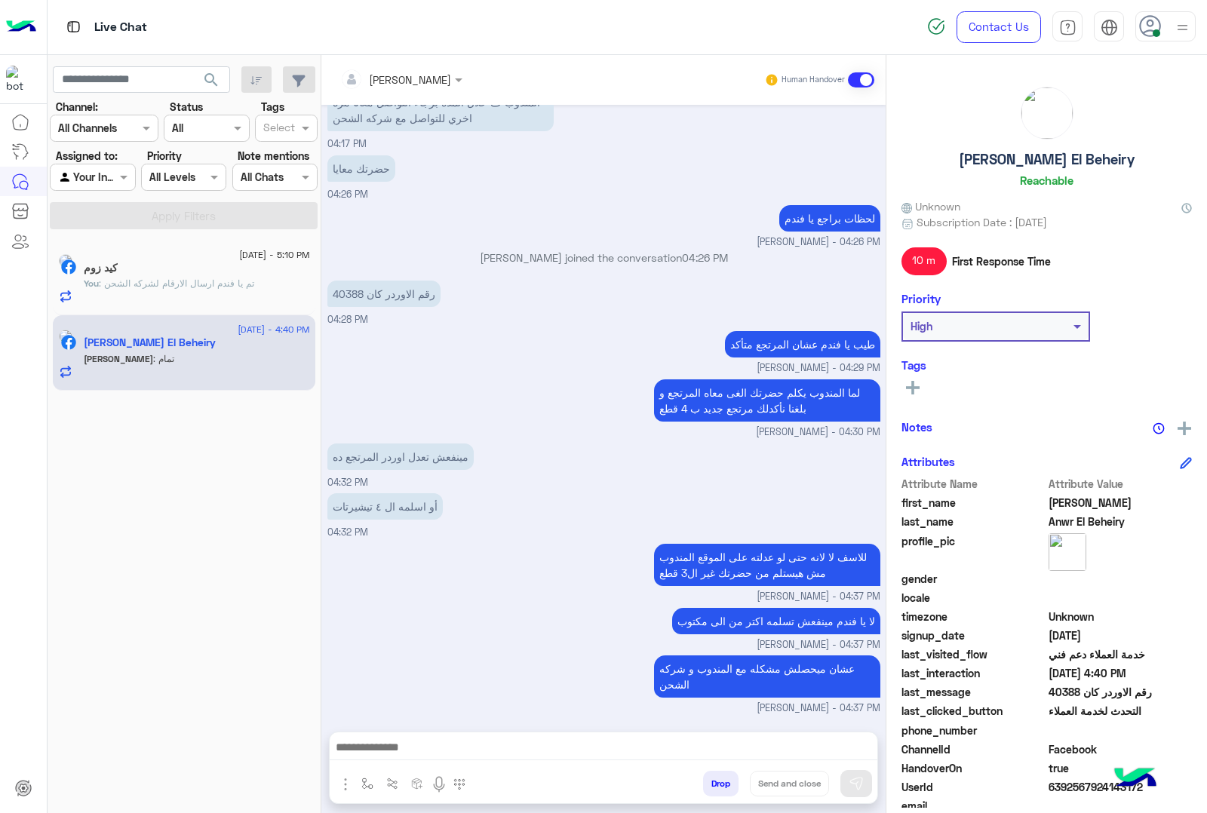
click at [997, 149] on div "[PERSON_NAME] El Beheiry Reachable" at bounding box center [1046, 140] width 290 height 106
copy h5 "[PERSON_NAME] El Beheiry"
click at [1061, 789] on span "6392567924143172" at bounding box center [1120, 787] width 144 height 16
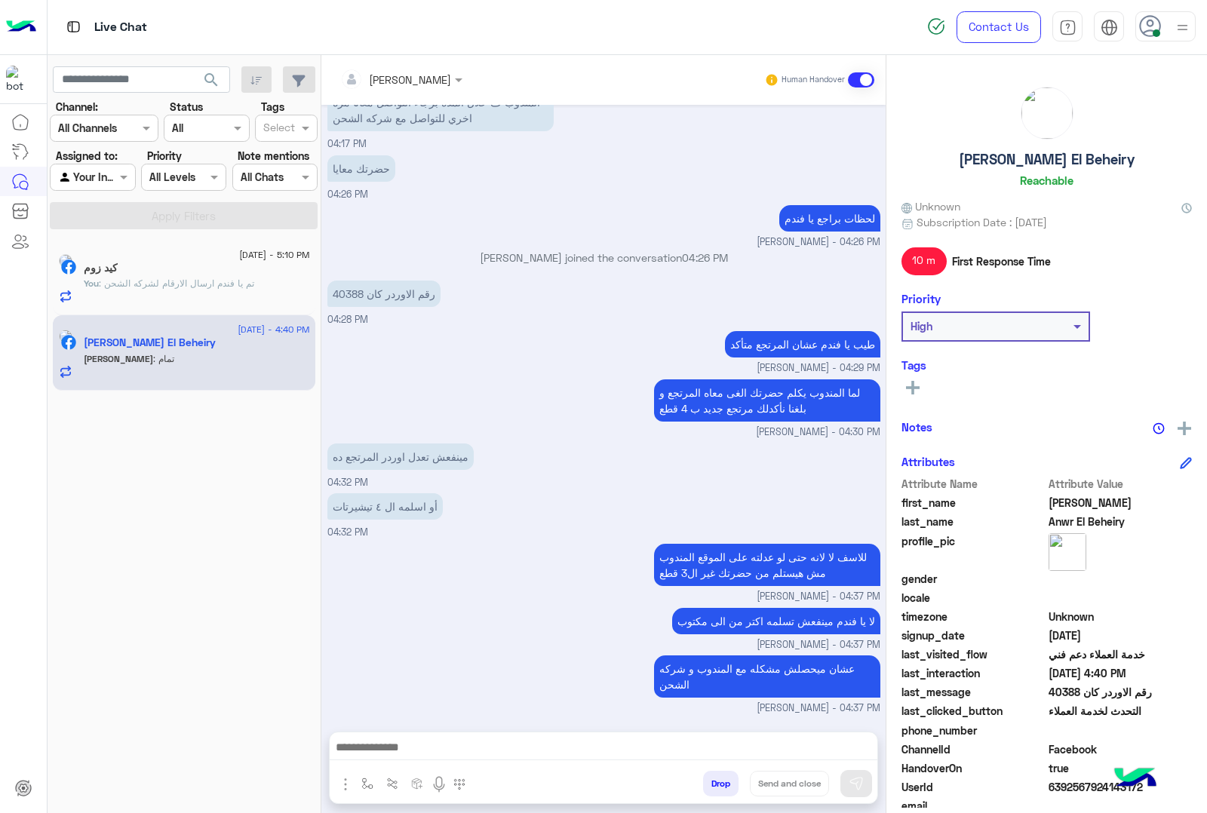
click at [1061, 789] on span "6392567924143172" at bounding box center [1120, 787] width 144 height 16
copy span "6392567924143172"
click at [722, 779] on button "Drop" at bounding box center [720, 784] width 35 height 26
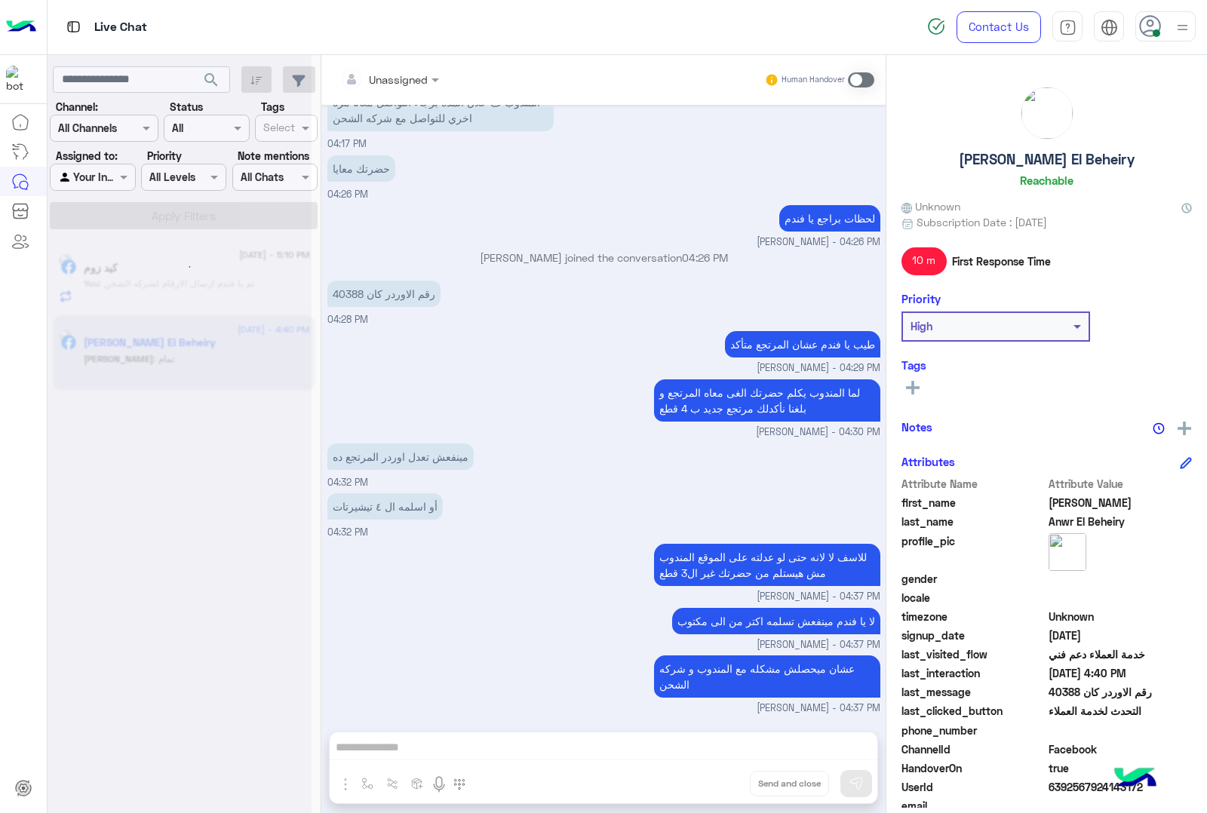
scroll to position [2180, 0]
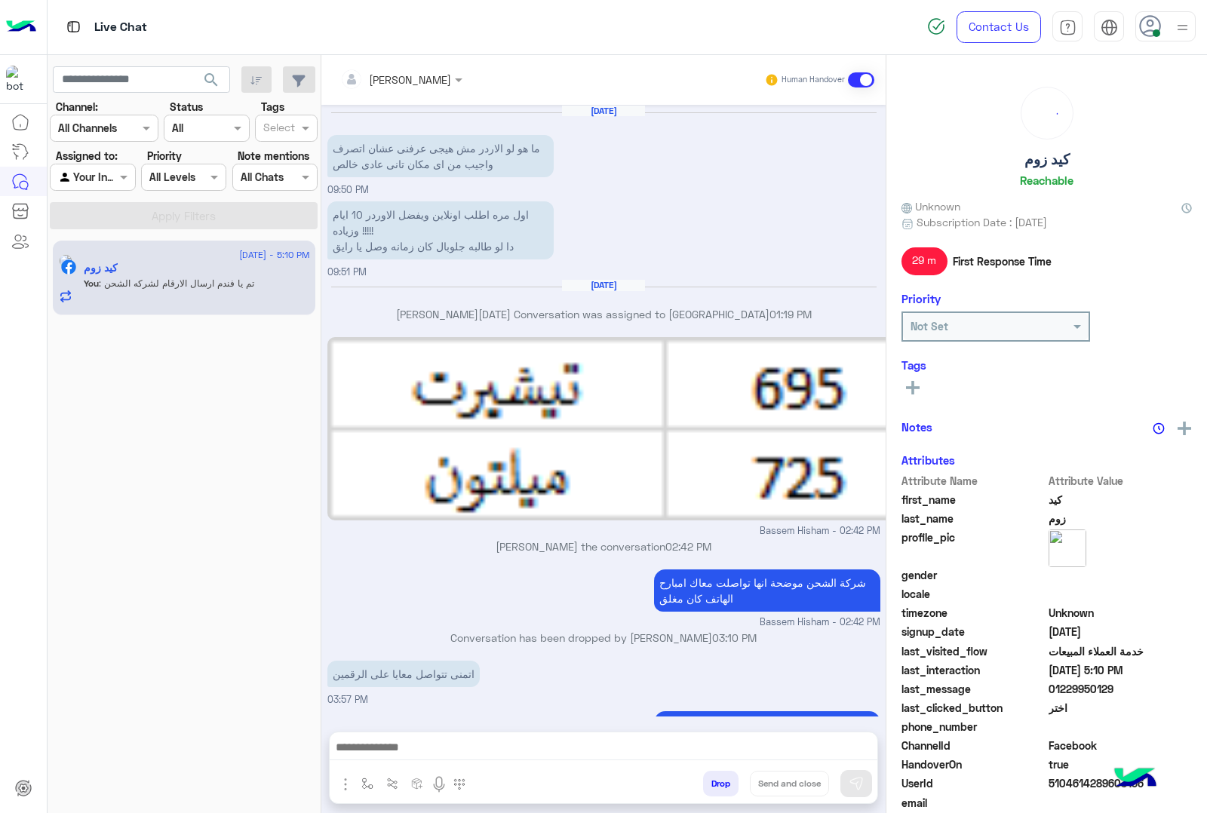
scroll to position [1547, 0]
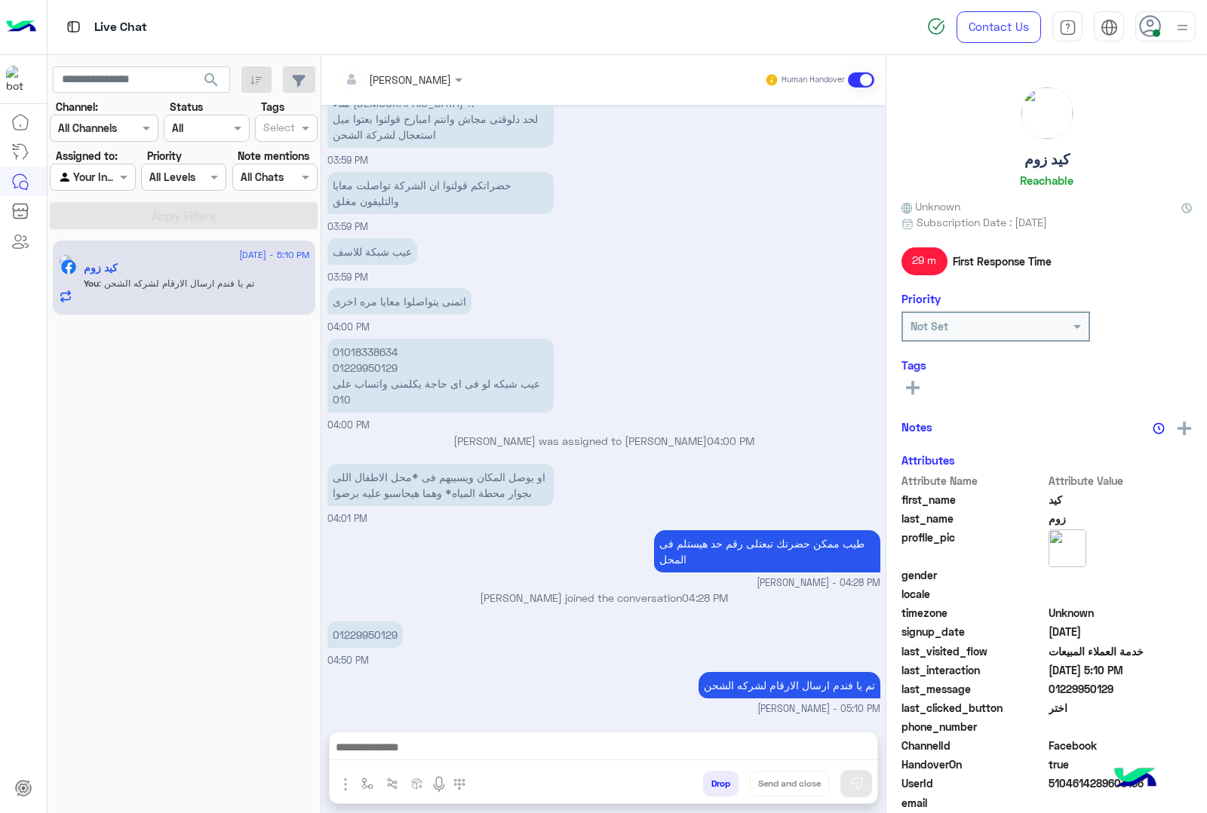
click at [1035, 162] on h5 "كيد زوم" at bounding box center [1046, 159] width 45 height 17
copy h5 "كيد زوم"
click at [1076, 788] on span "5104614289603196" at bounding box center [1120, 787] width 144 height 16
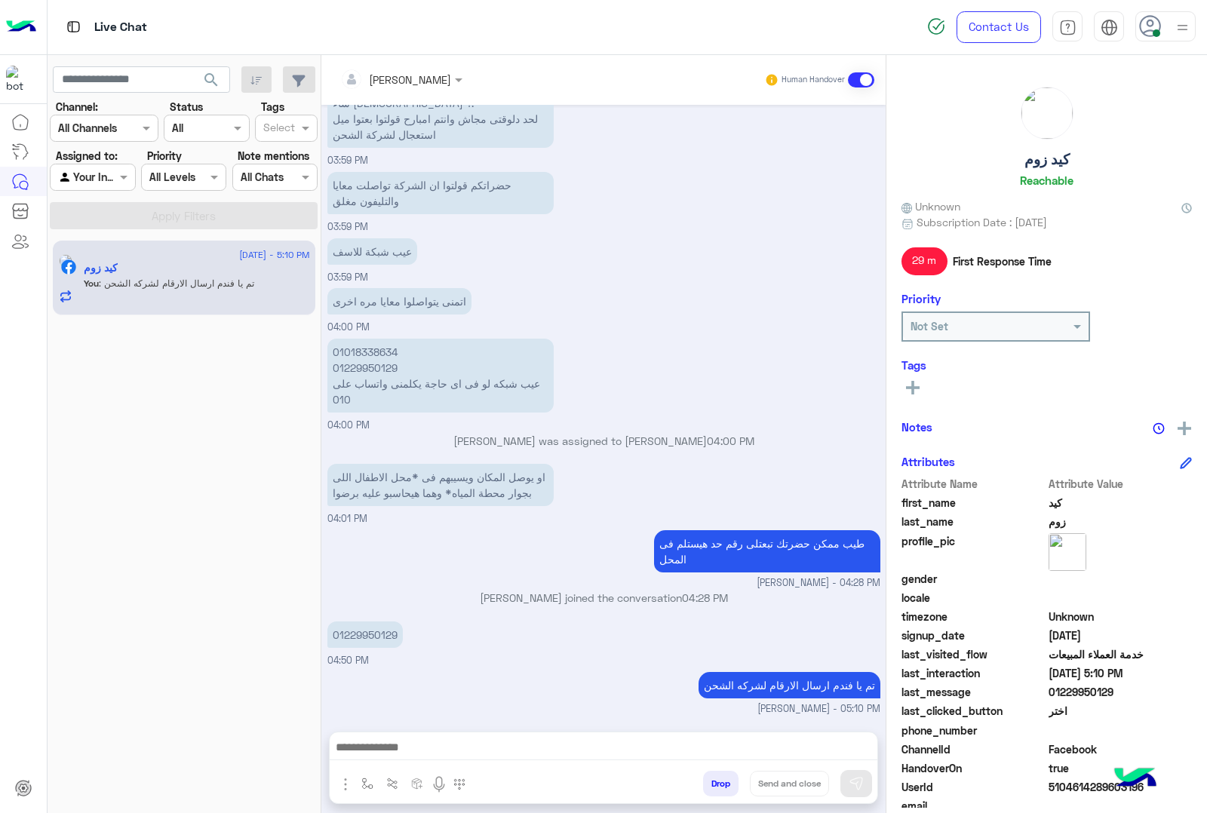
click at [1076, 788] on span "5104614289603196" at bounding box center [1120, 787] width 144 height 16
click at [713, 778] on button "Drop" at bounding box center [720, 784] width 35 height 26
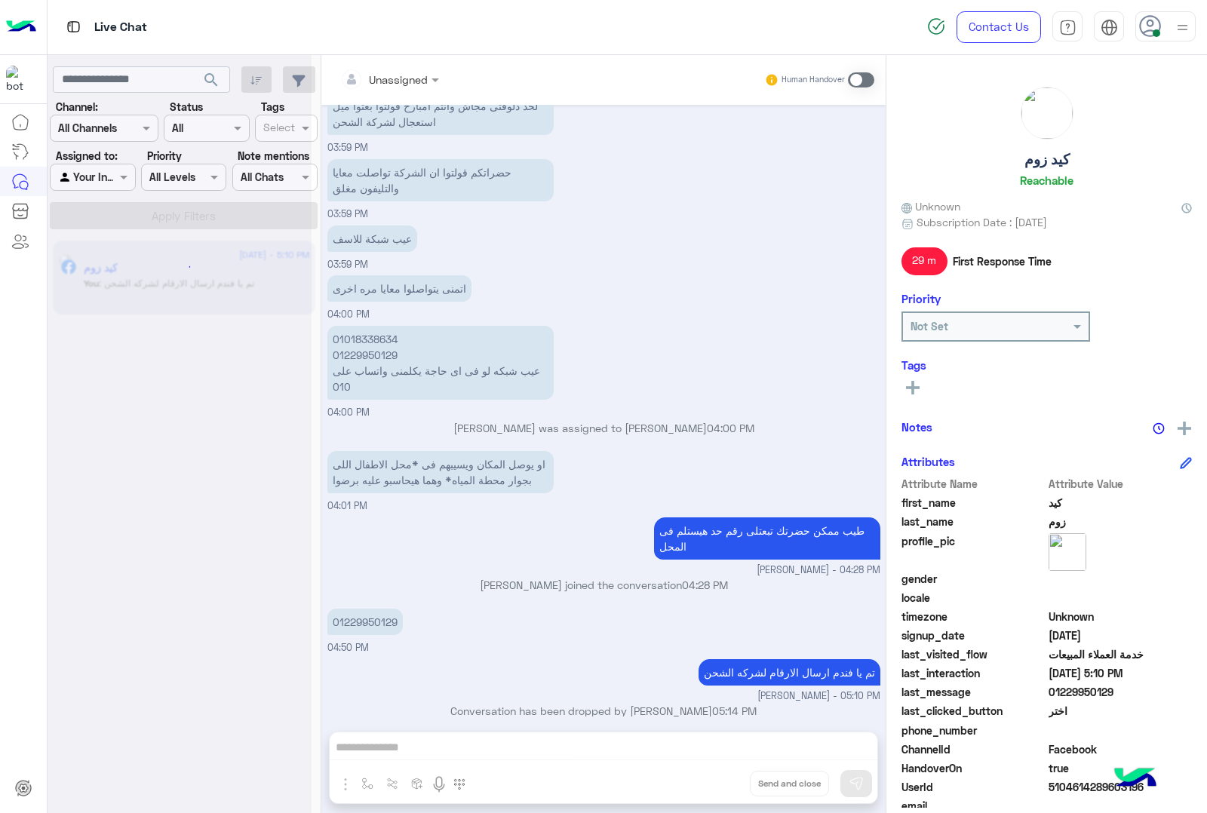
scroll to position [1574, 0]
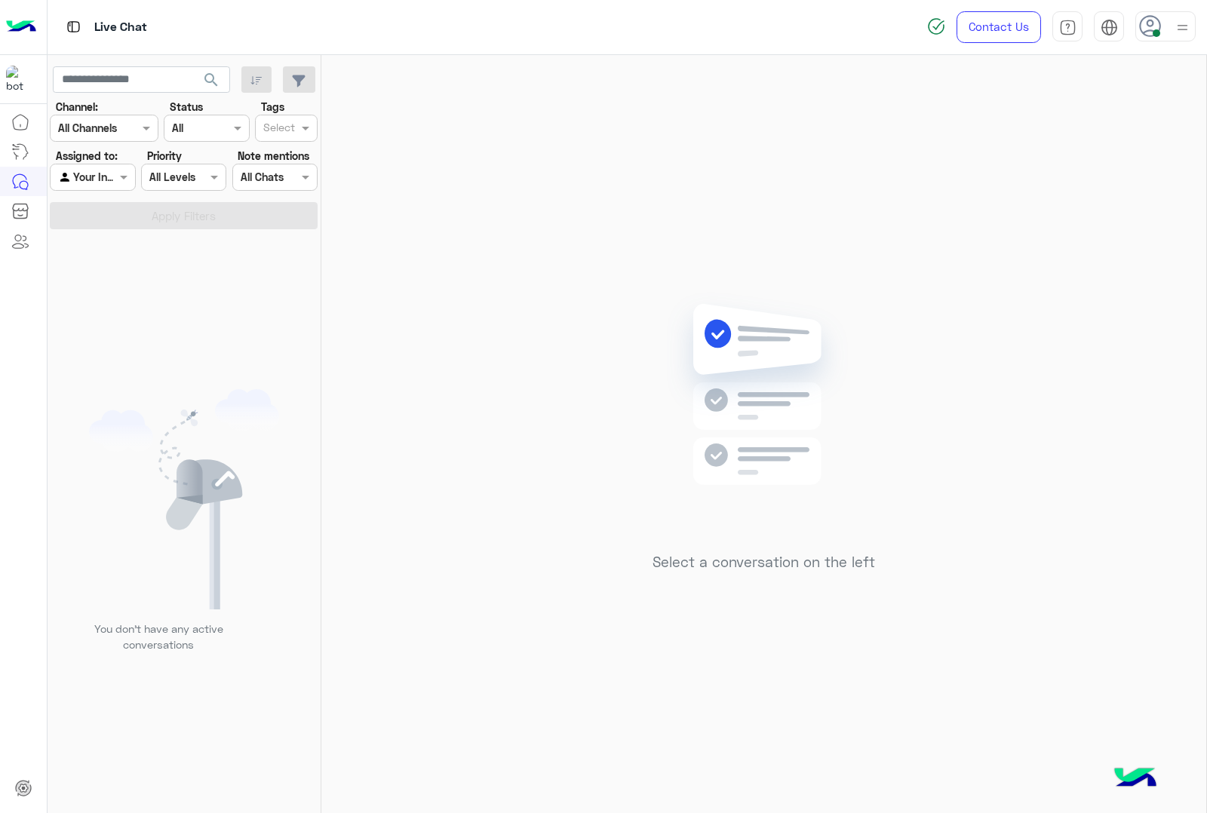
click at [1167, 24] on div at bounding box center [1165, 26] width 60 height 30
click at [1068, 213] on label "Offline" at bounding box center [1101, 214] width 164 height 27
